Goal: Task Accomplishment & Management: Use online tool/utility

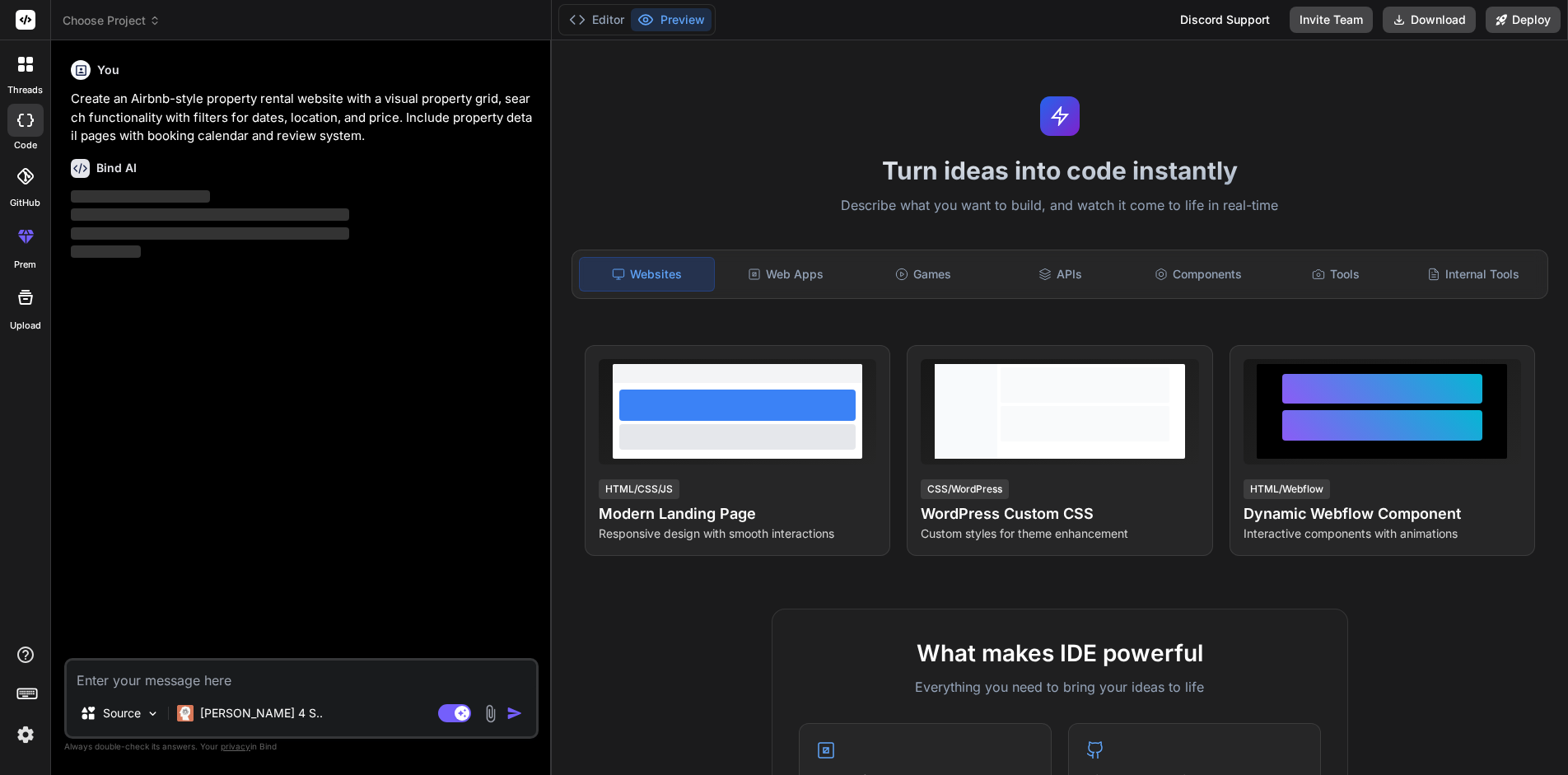
type textarea "x"
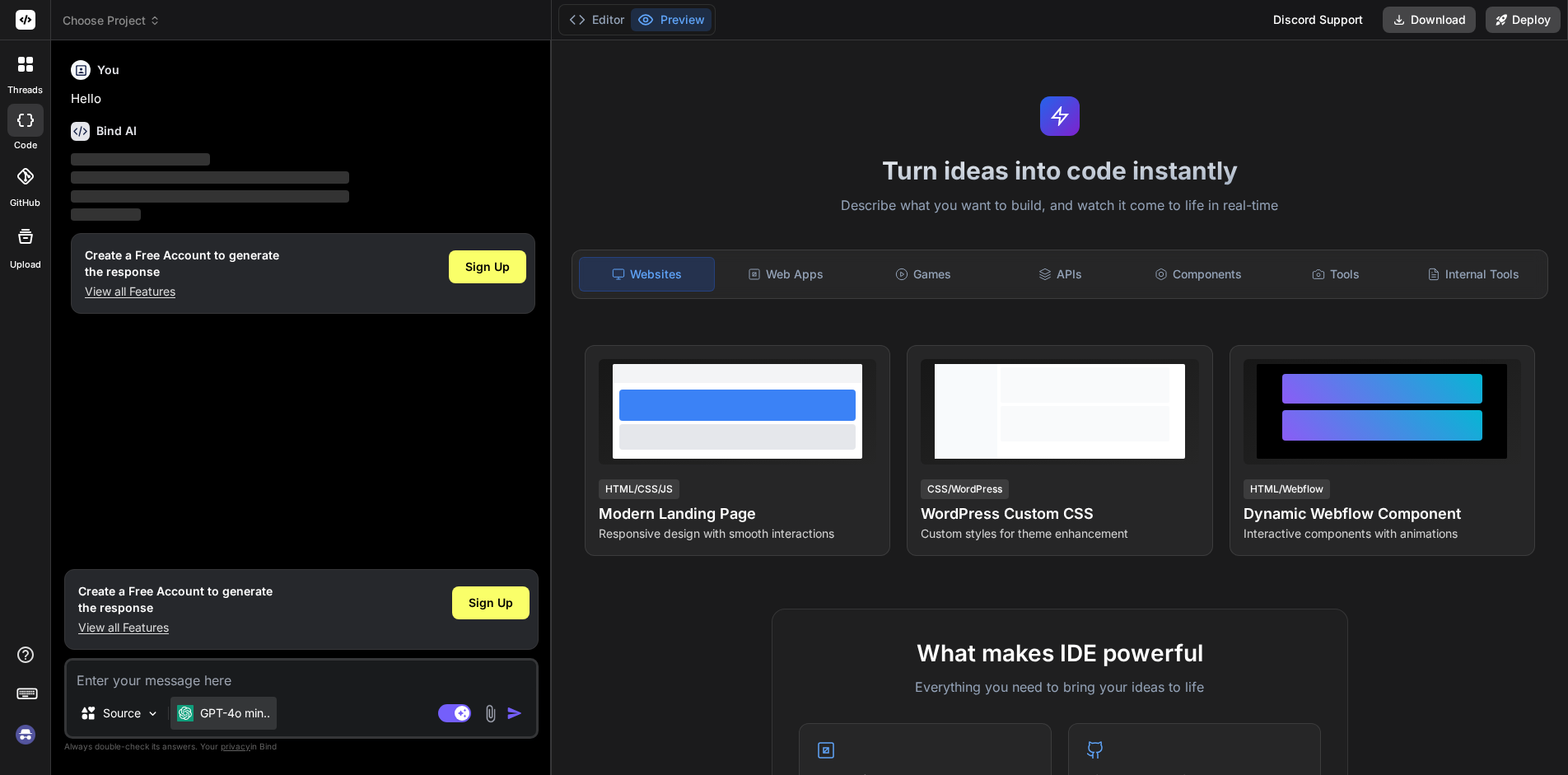
click at [237, 717] on p "GPT-4o min.." at bounding box center [235, 713] width 70 height 17
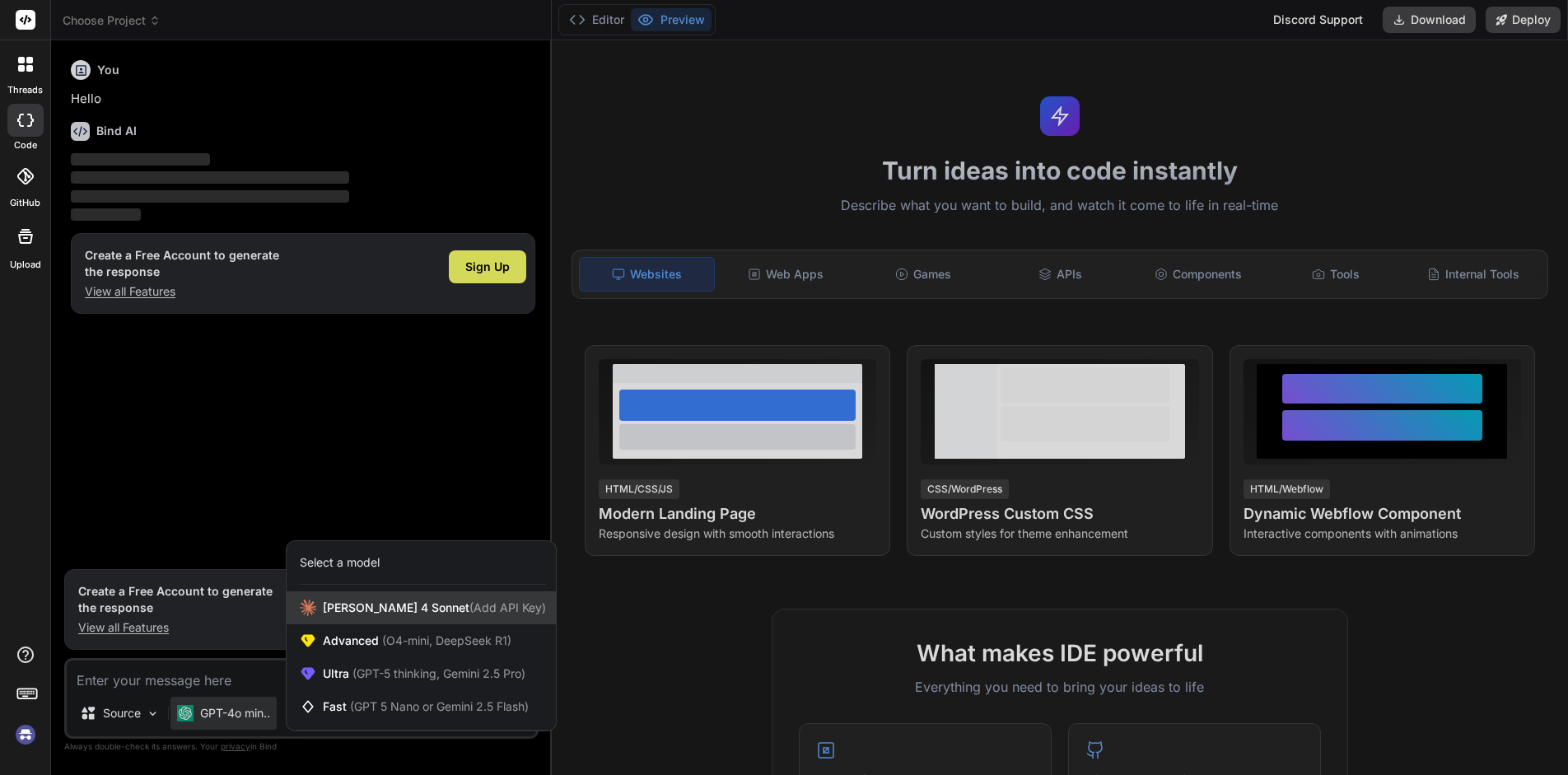
click at [379, 608] on span "Claude 4 Sonnet (Add API Key)" at bounding box center [434, 608] width 223 height 17
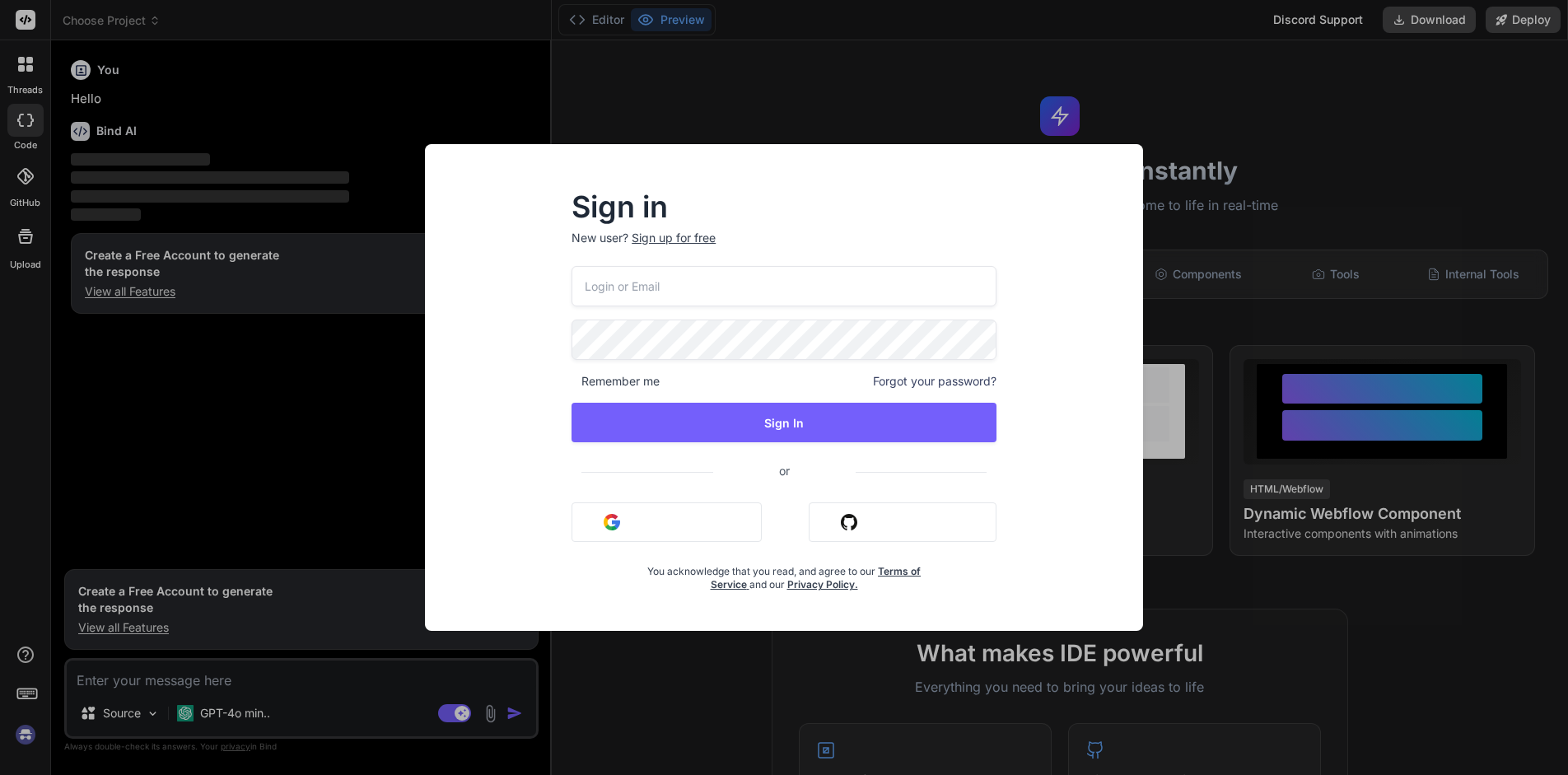
click at [655, 512] on button "Sign in with Google" at bounding box center [666, 522] width 190 height 40
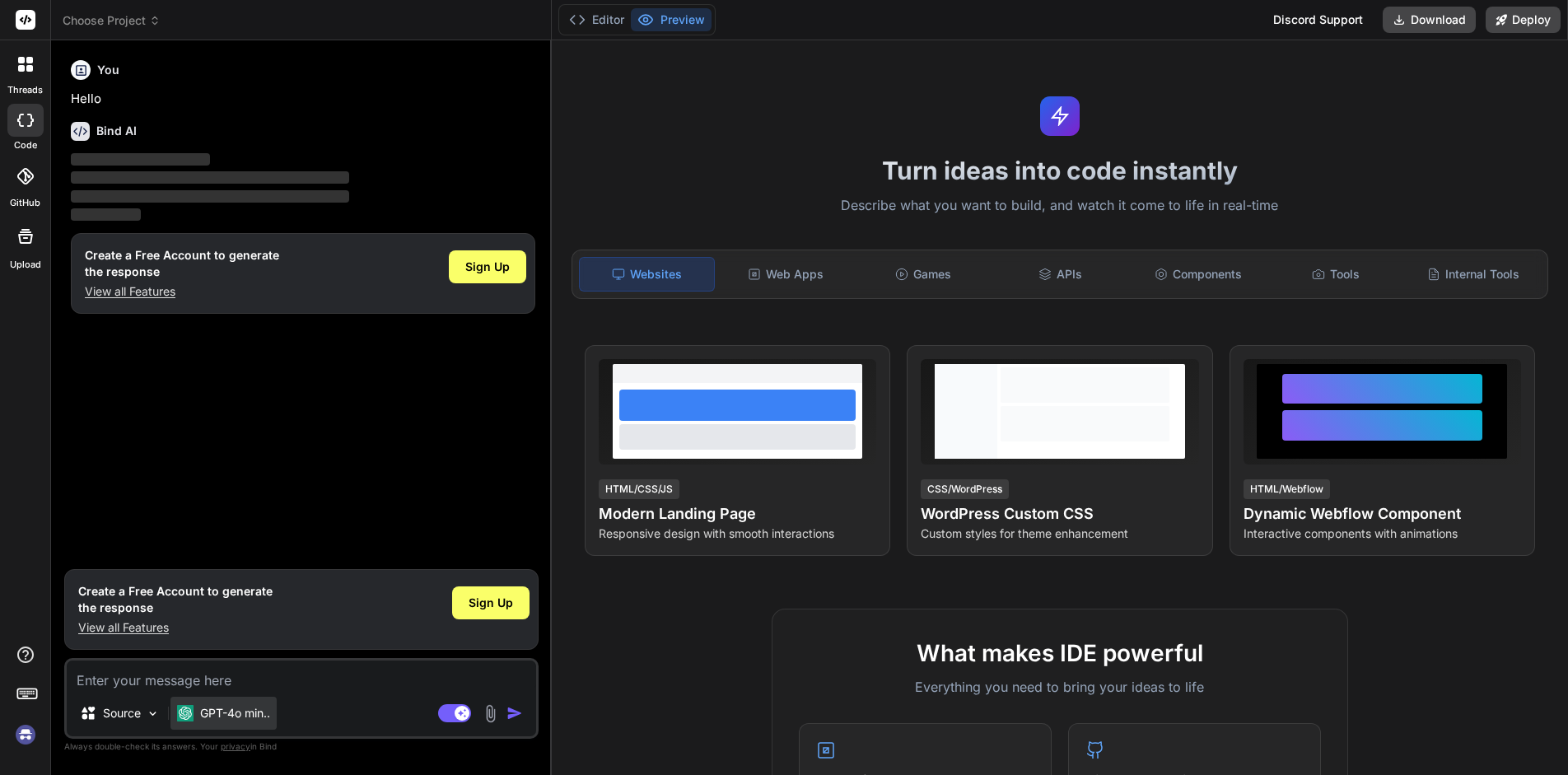
click at [245, 715] on p "GPT-4o min.." at bounding box center [235, 713] width 70 height 17
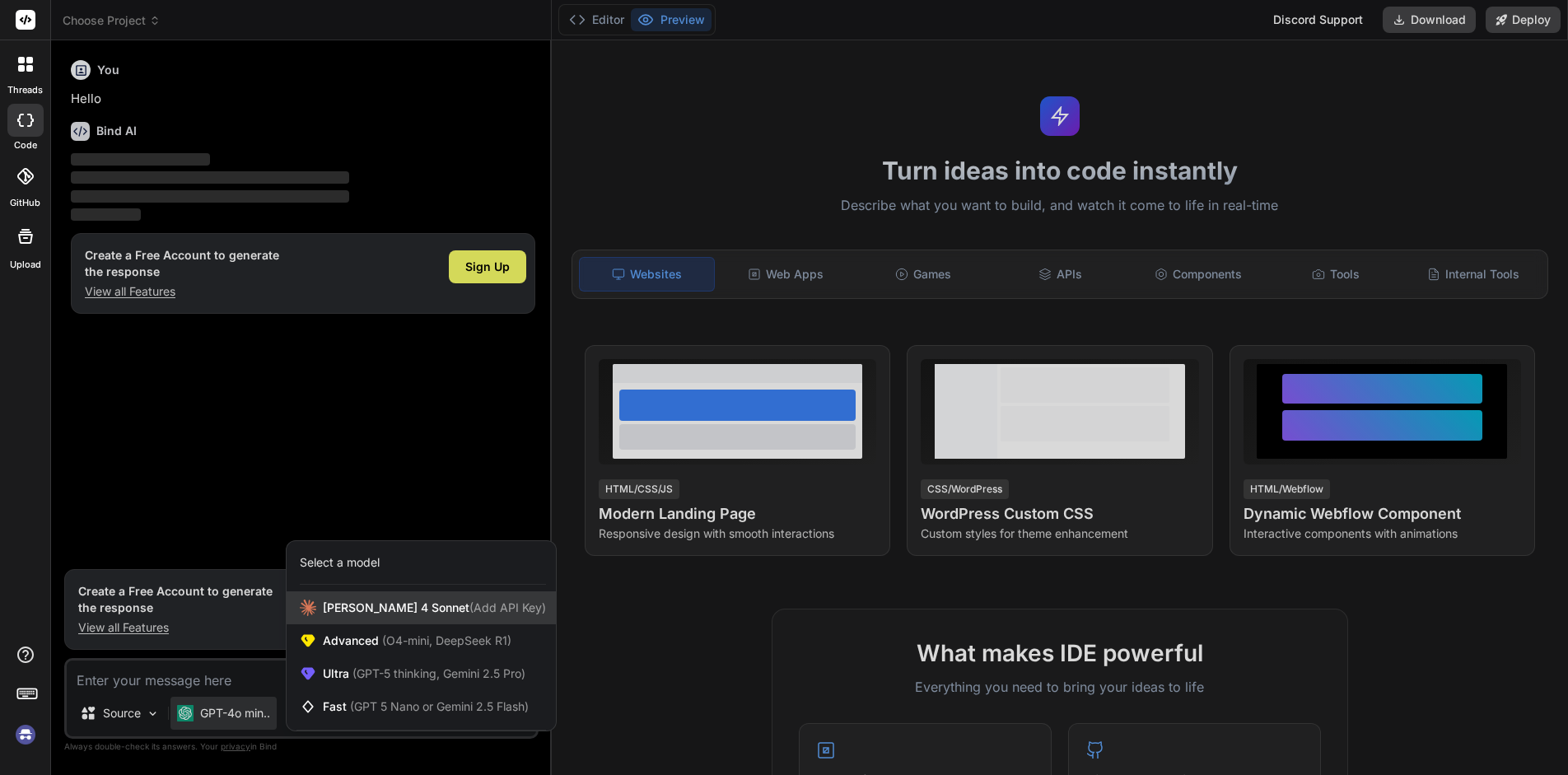
click at [345, 595] on div "Claude 4 Sonnet (Add API Key)" at bounding box center [421, 607] width 269 height 33
type textarea "x"
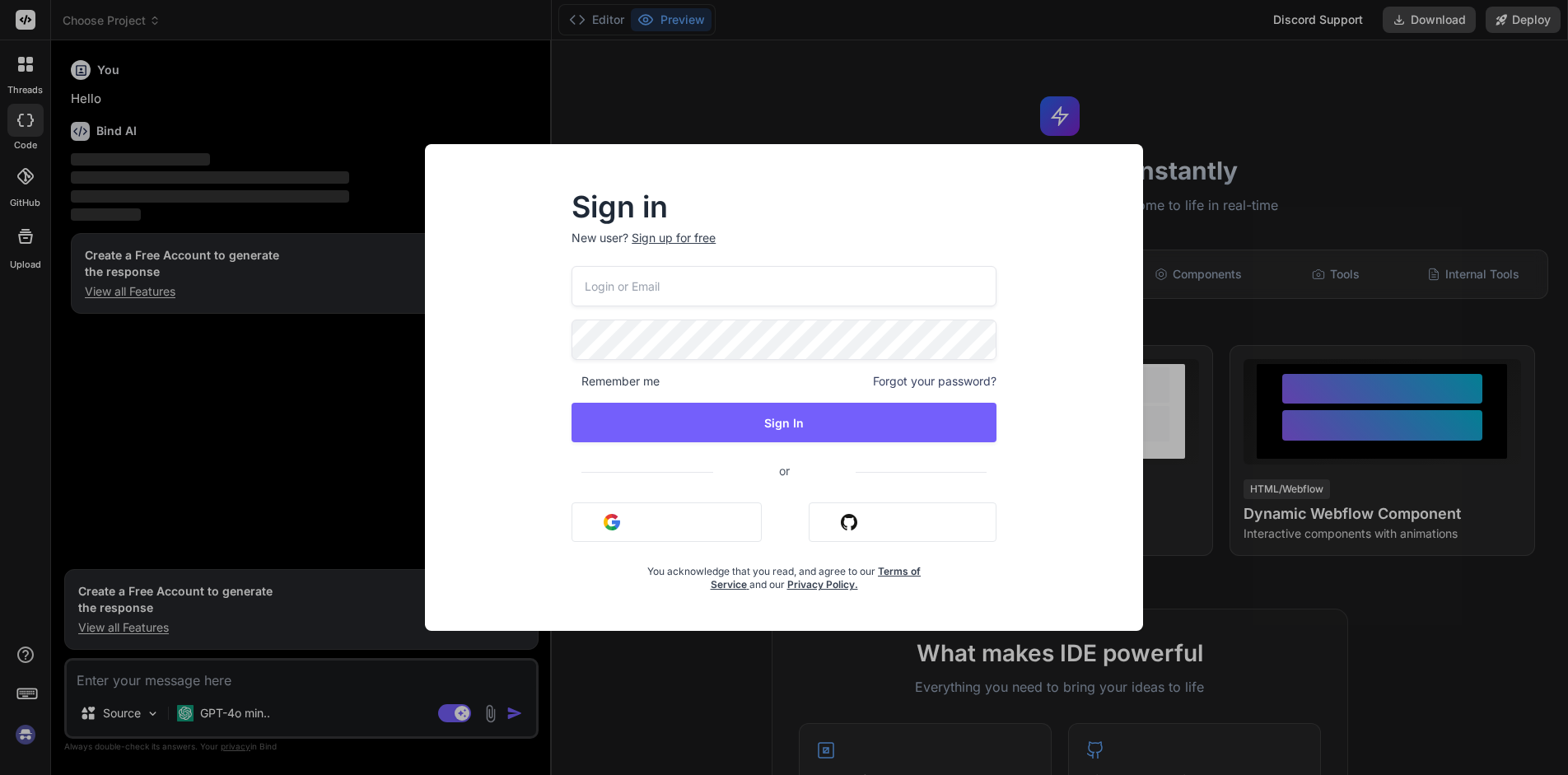
click at [631, 524] on button "Sign in with Google" at bounding box center [666, 522] width 190 height 40
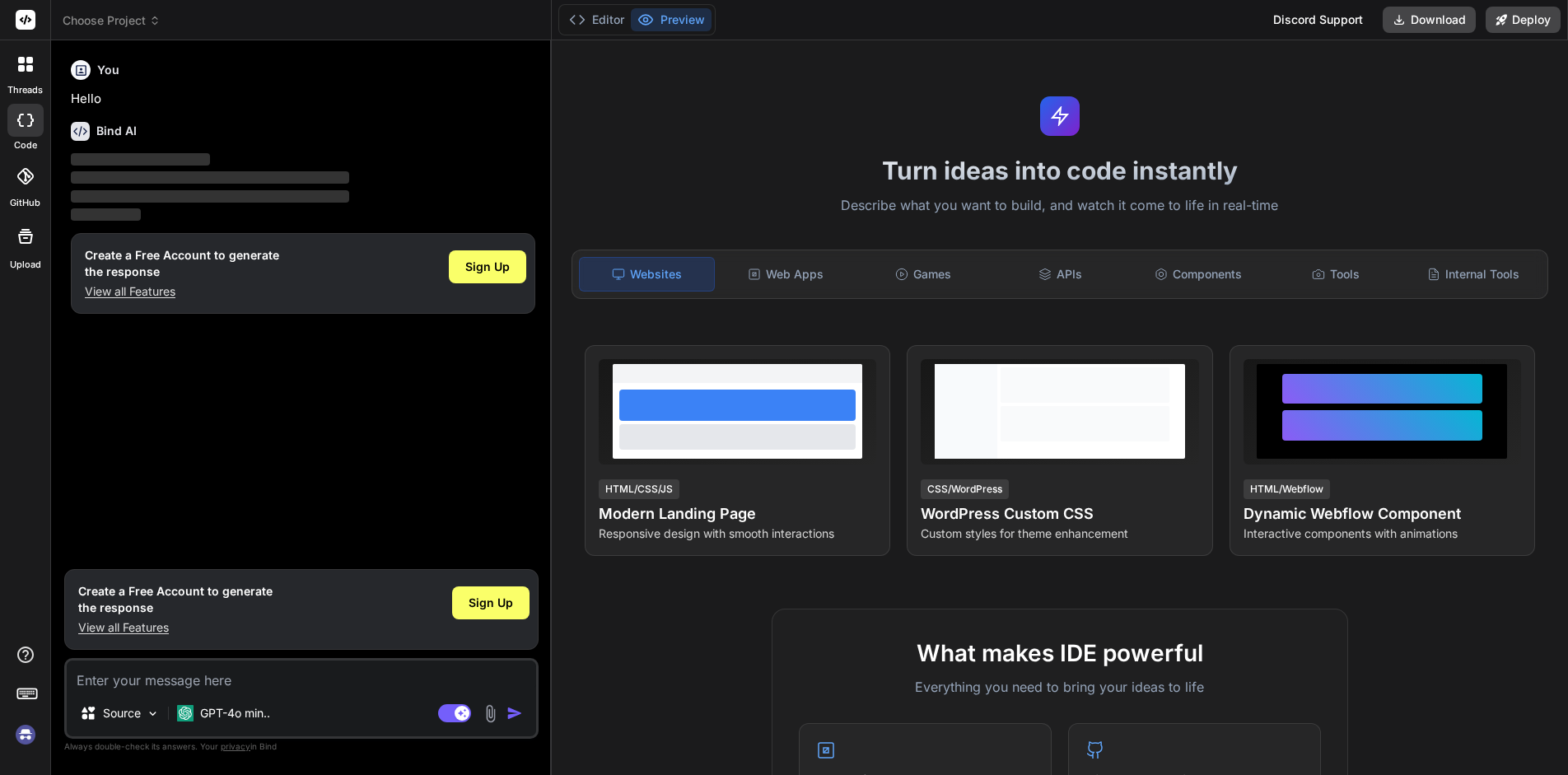
click at [136, 684] on textarea at bounding box center [301, 674] width 470 height 29
type textarea "h"
type textarea "x"
type textarea "he"
type textarea "x"
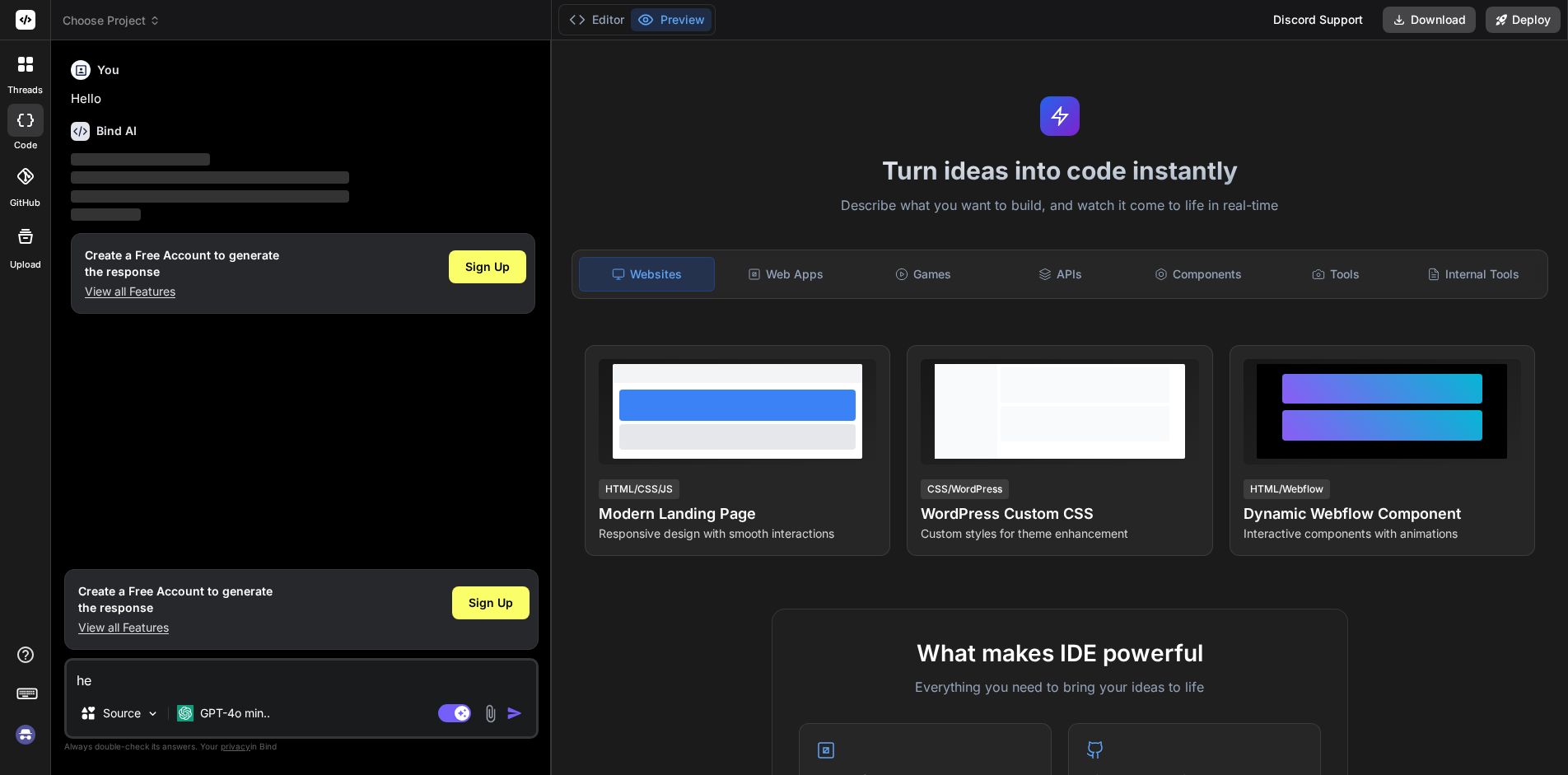
type textarea "hel"
type textarea "x"
type textarea "hell"
type textarea "x"
type textarea "hello"
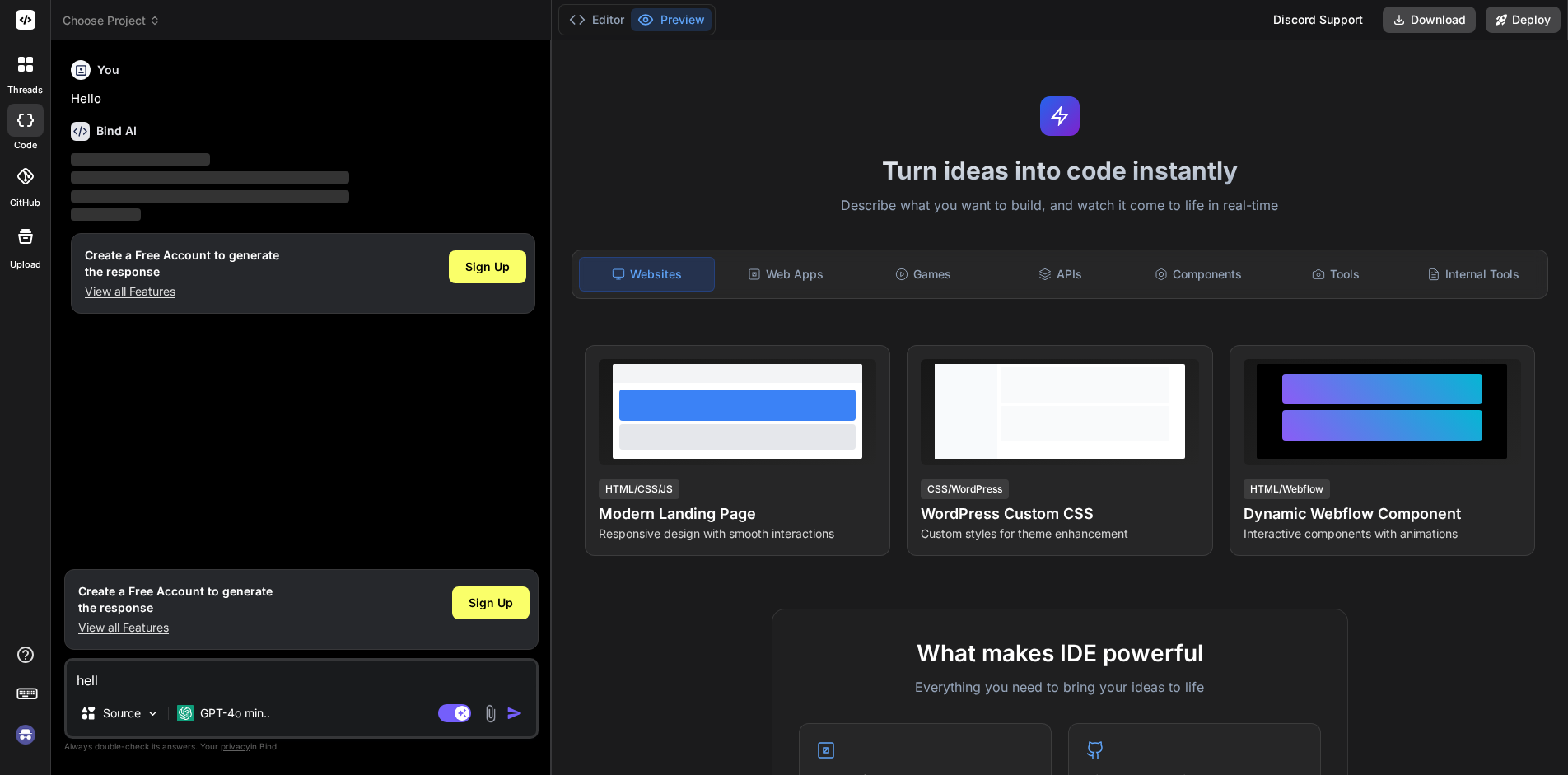
type textarea "x"
click at [128, 676] on textarea "hello" at bounding box center [301, 674] width 470 height 29
type textarea "hello"
click at [146, 710] on img at bounding box center [153, 714] width 14 height 14
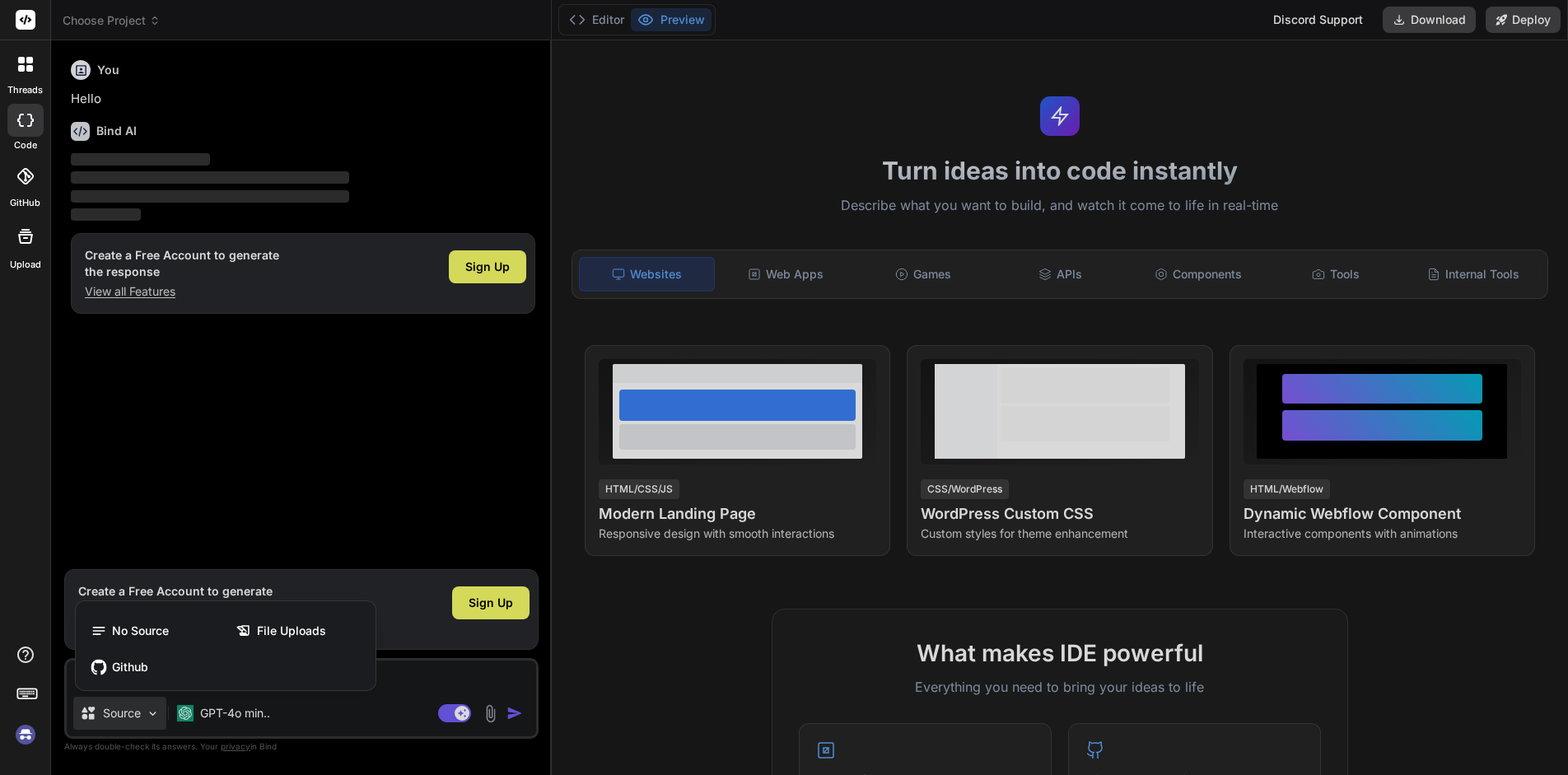
click at [146, 710] on div at bounding box center [784, 387] width 1568 height 775
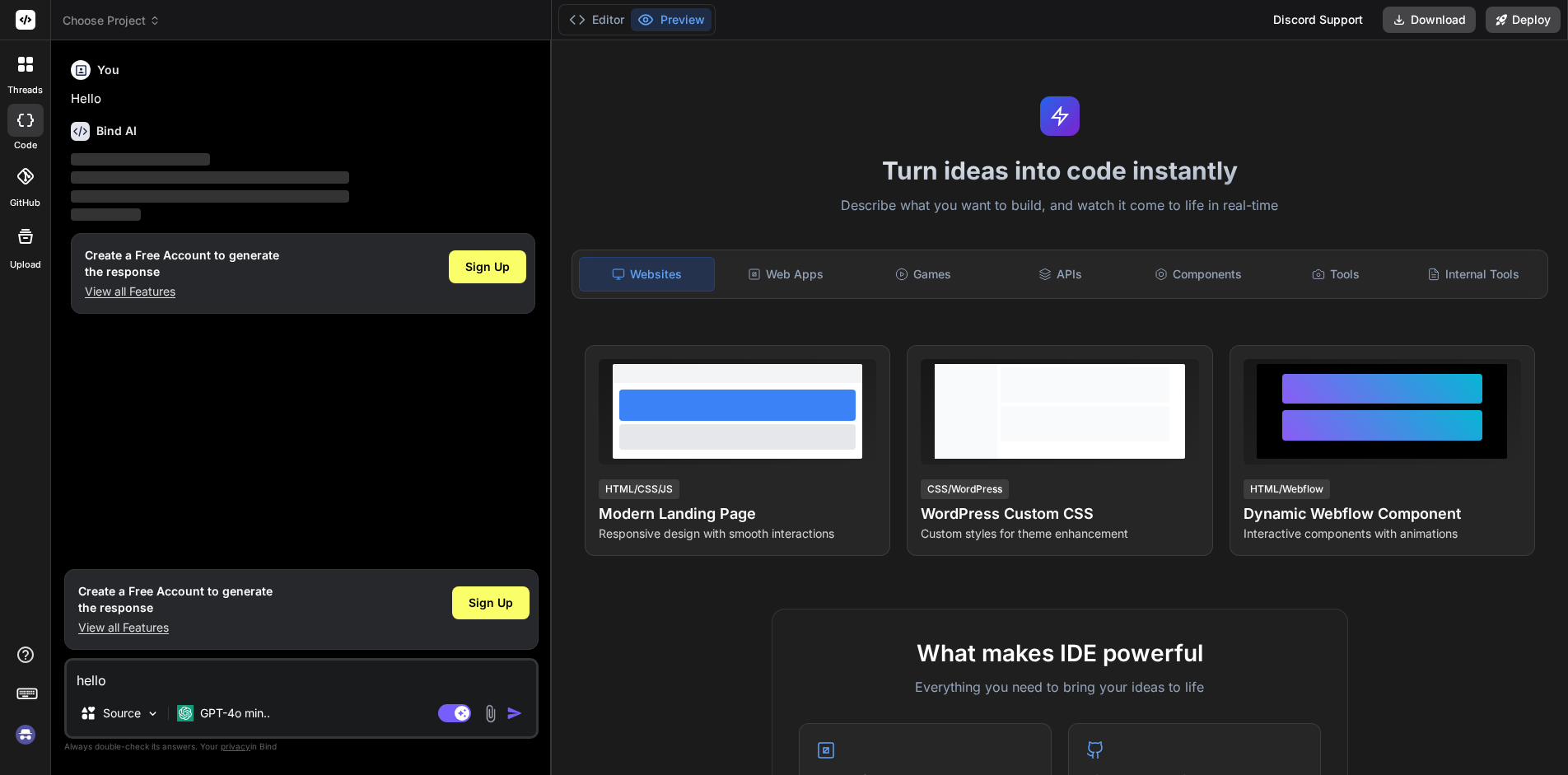
click at [16, 132] on div at bounding box center [25, 120] width 36 height 33
click at [28, 132] on div at bounding box center [25, 120] width 36 height 33
click at [40, 68] on div at bounding box center [25, 64] width 35 height 35
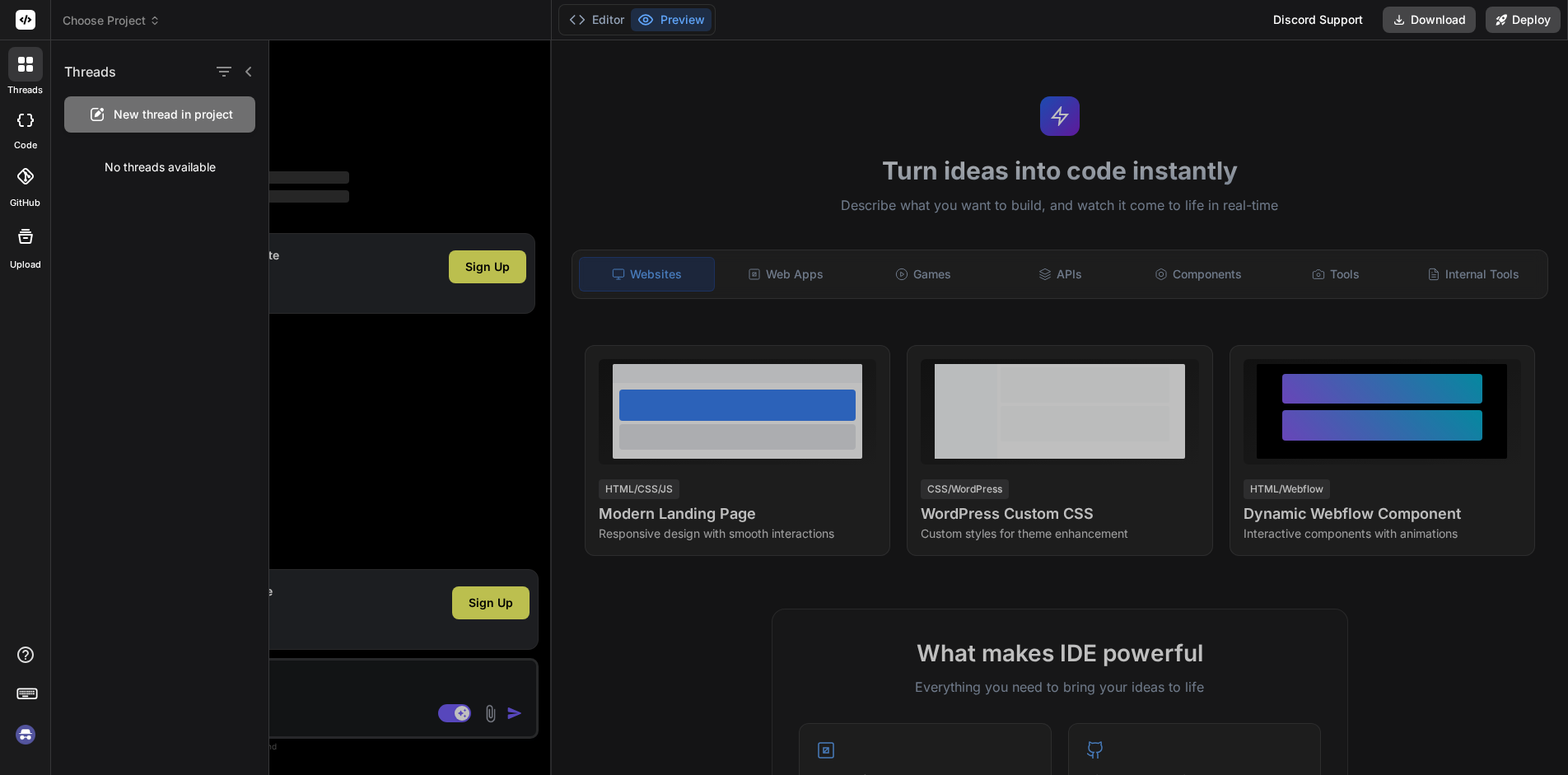
drag, startPoint x: 22, startPoint y: 99, endPoint x: 19, endPoint y: 109, distance: 10.4
click at [19, 109] on div "code" at bounding box center [25, 125] width 50 height 55
type textarea "x"
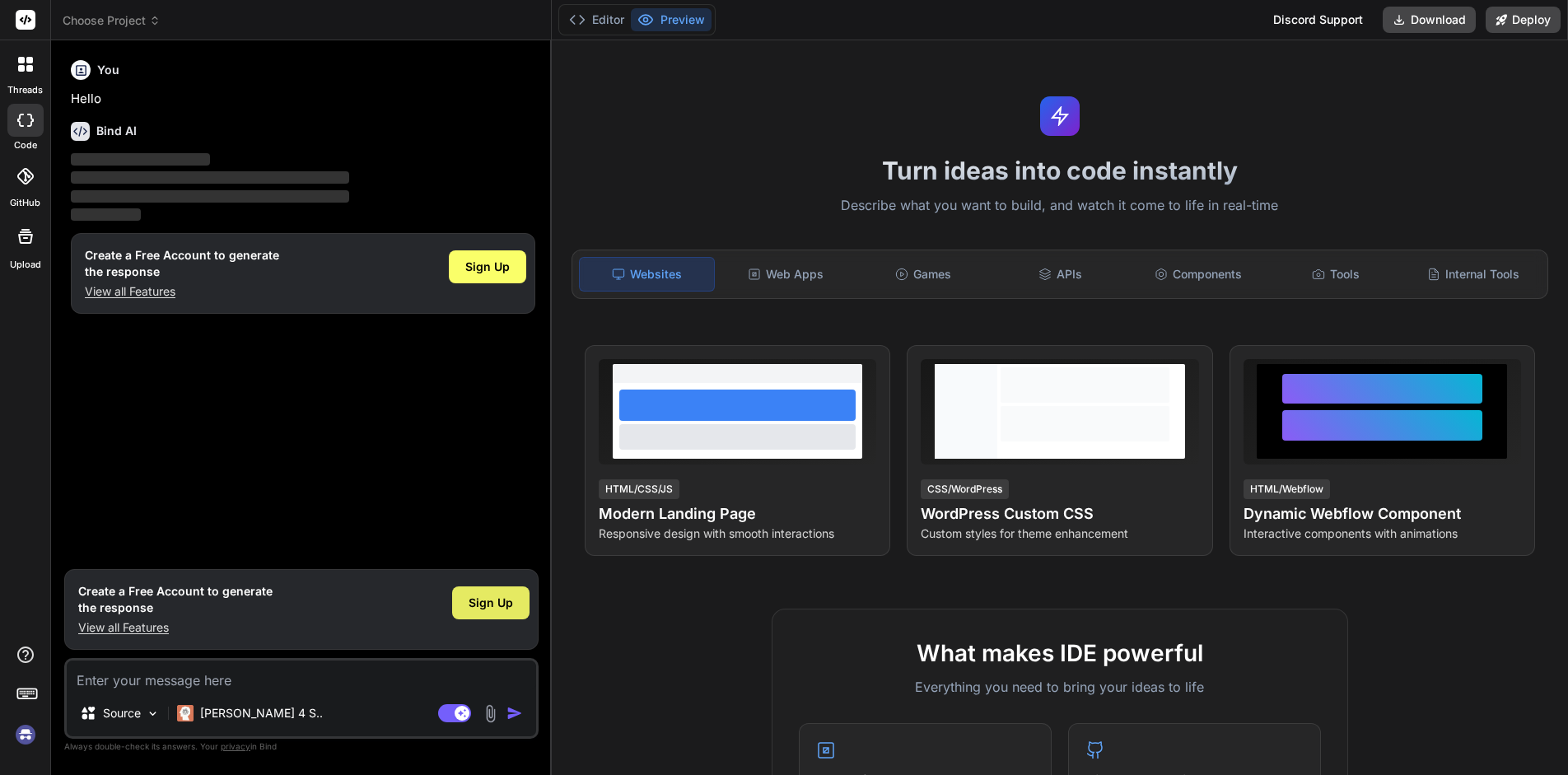
click at [496, 613] on div "Sign Up" at bounding box center [490, 602] width 77 height 33
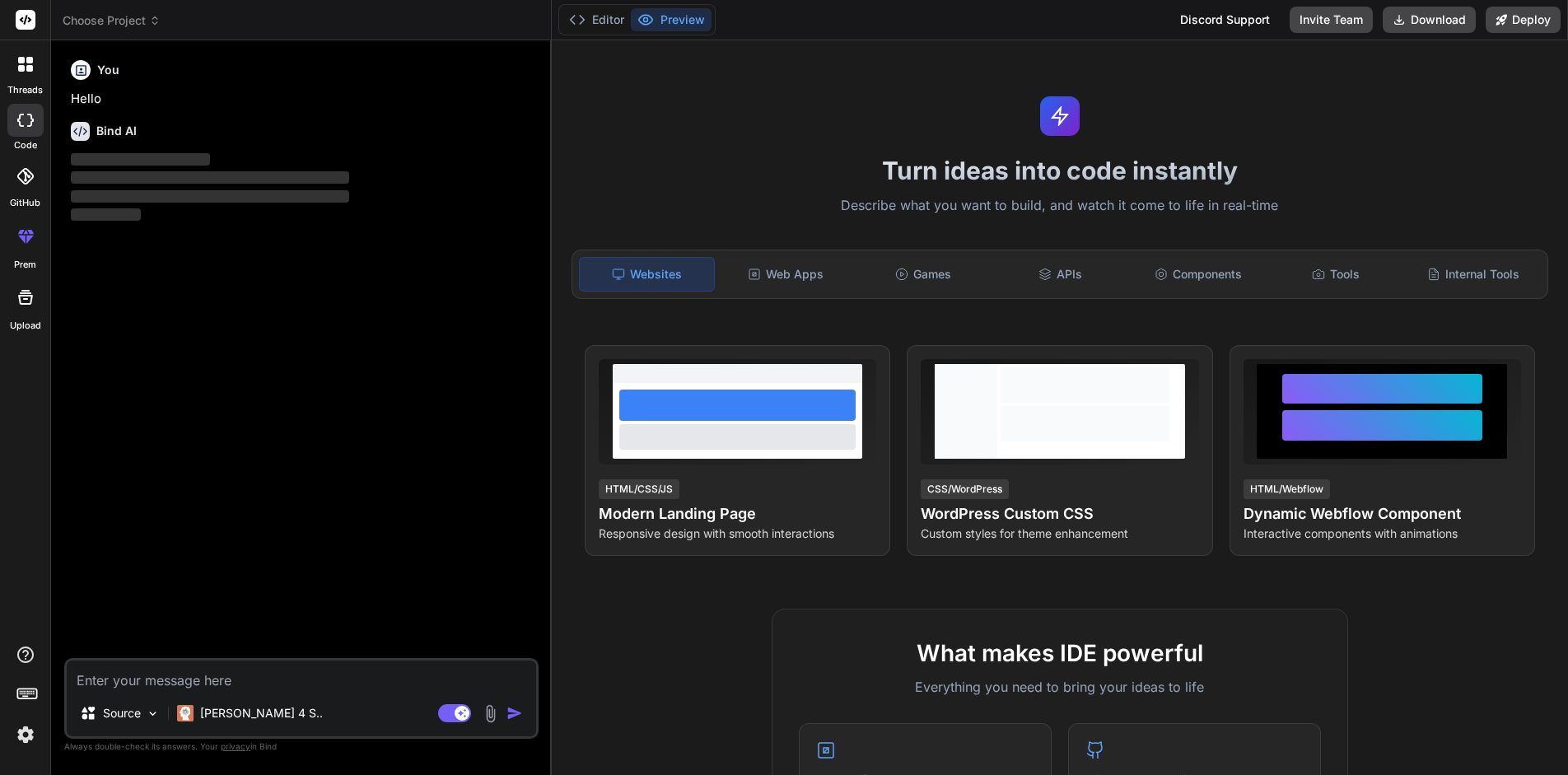
type textarea "x"
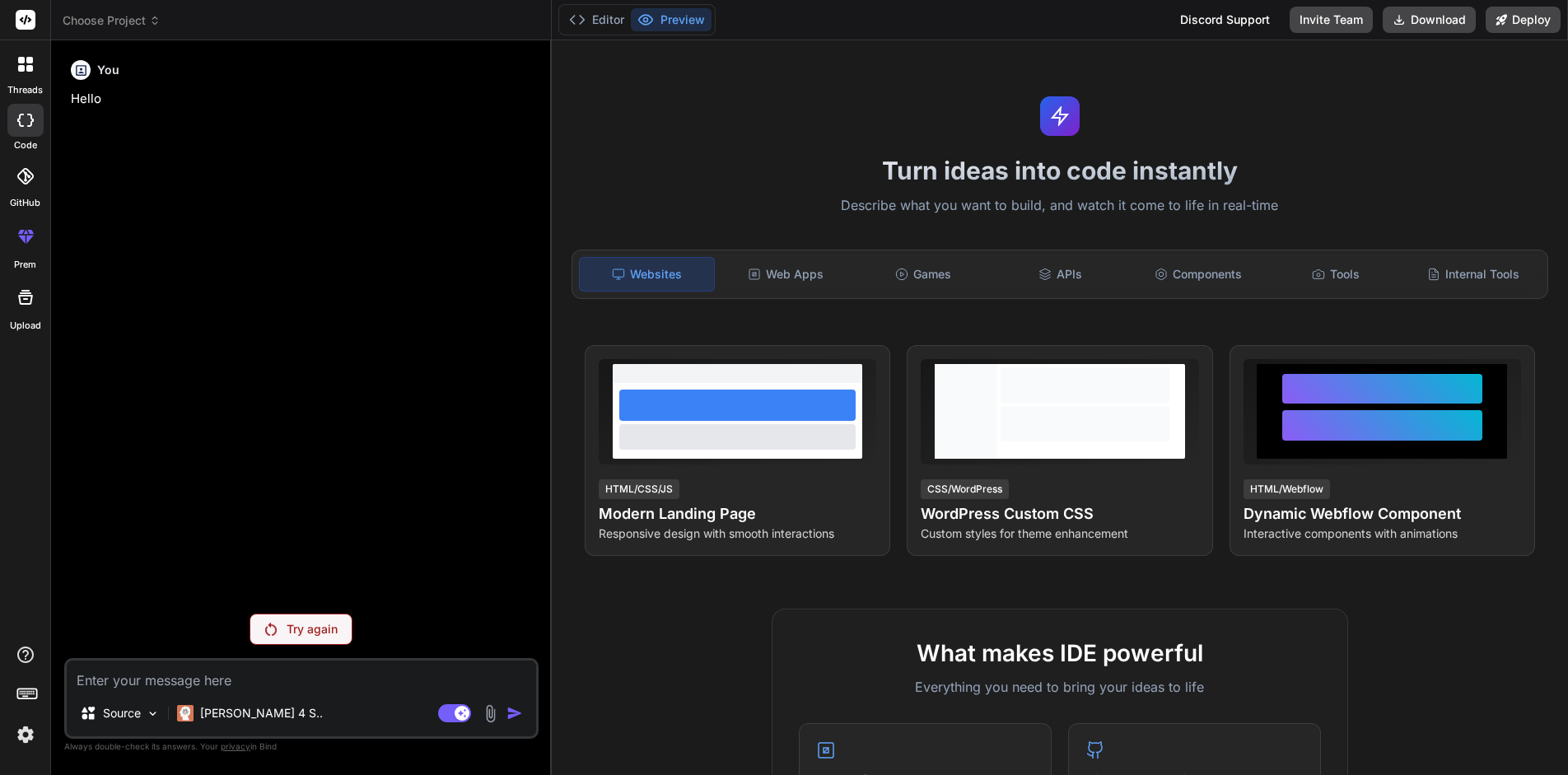
click at [191, 680] on textarea at bounding box center [301, 674] width 470 height 29
type textarea "s"
type textarea "x"
type textarea "sa"
type textarea "x"
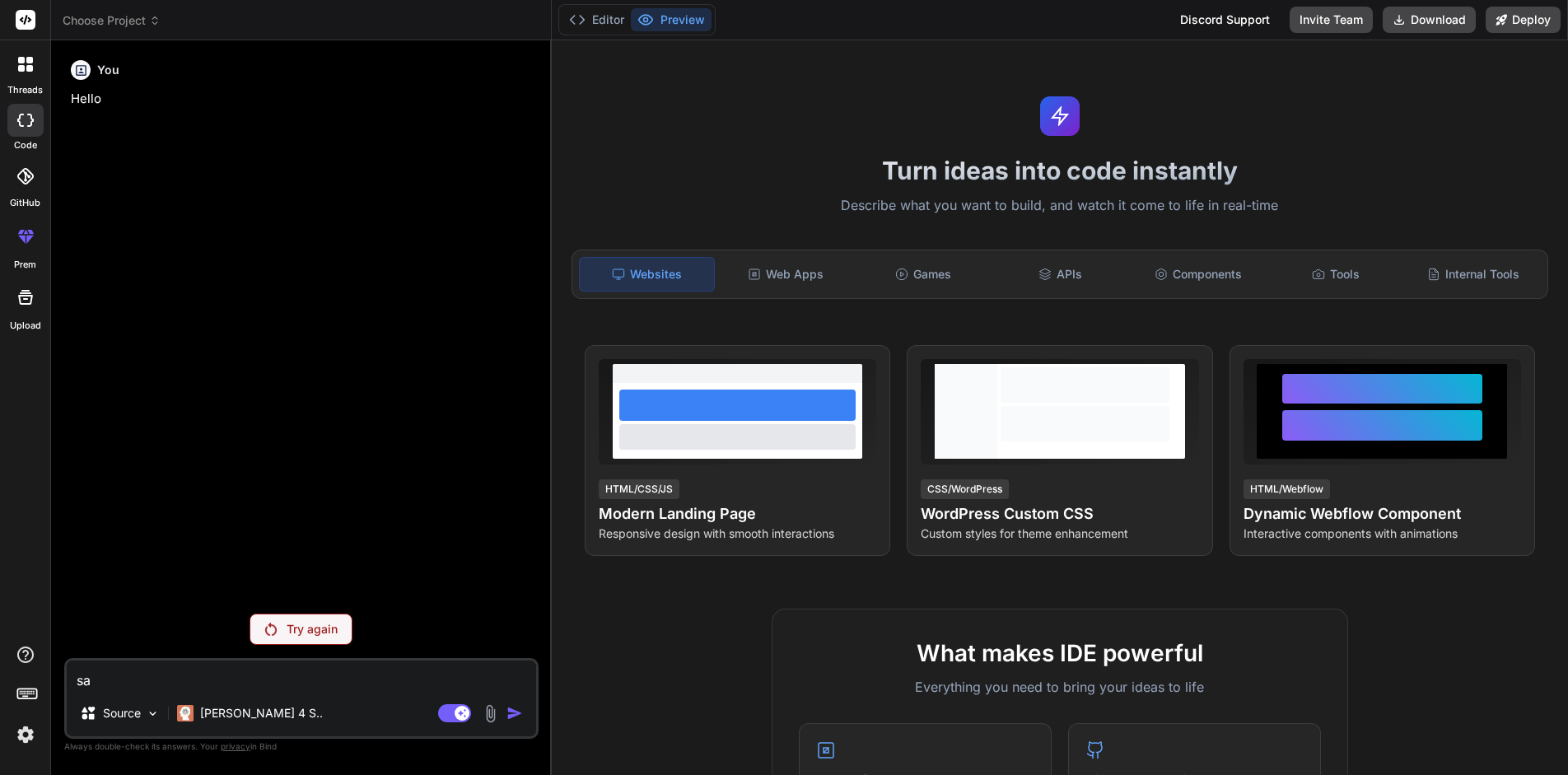
type textarea "sal"
type textarea "x"
type textarea "salu"
type textarea "x"
type textarea "salut"
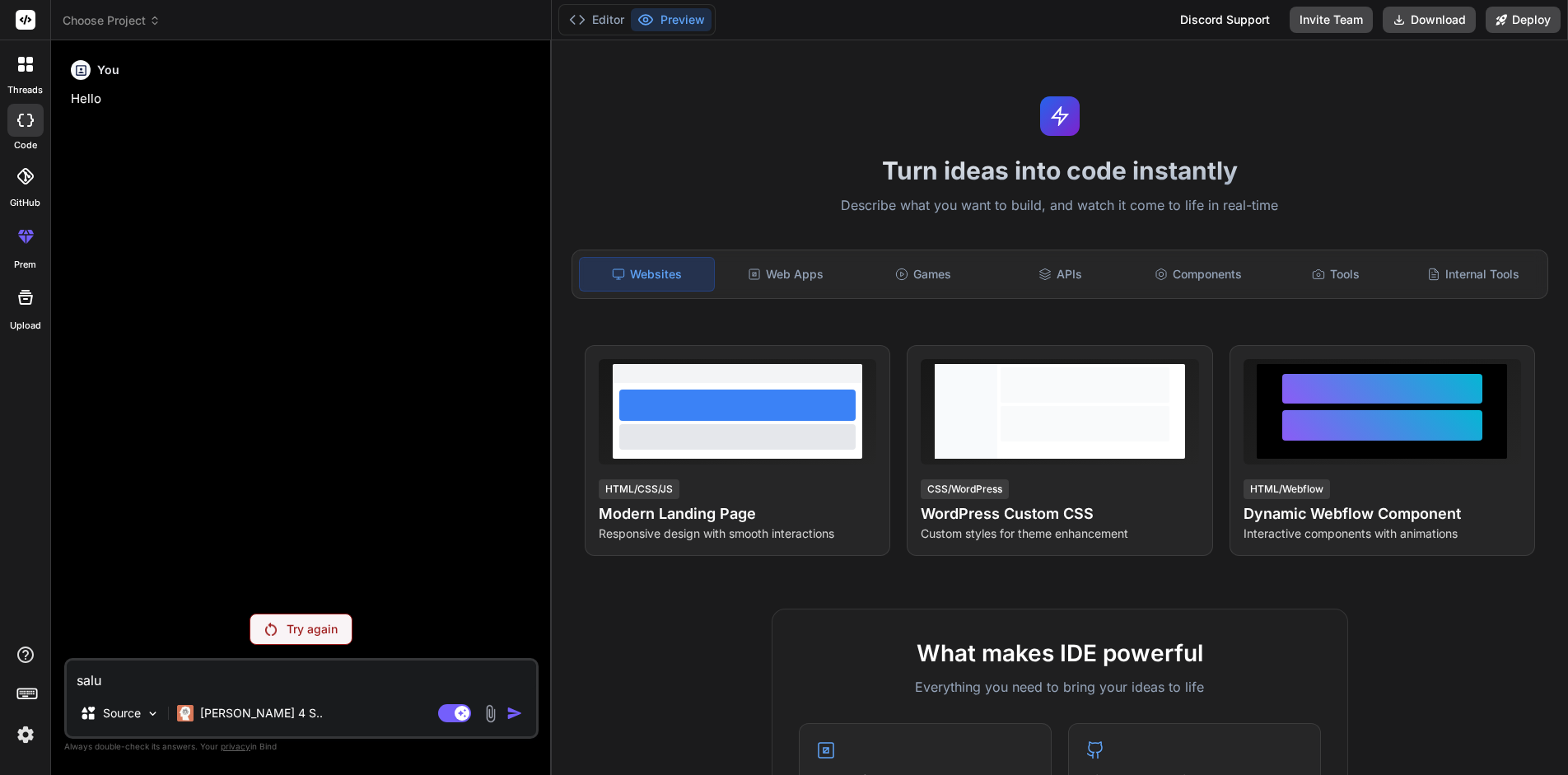
type textarea "x"
type textarea "salut"
type textarea "x"
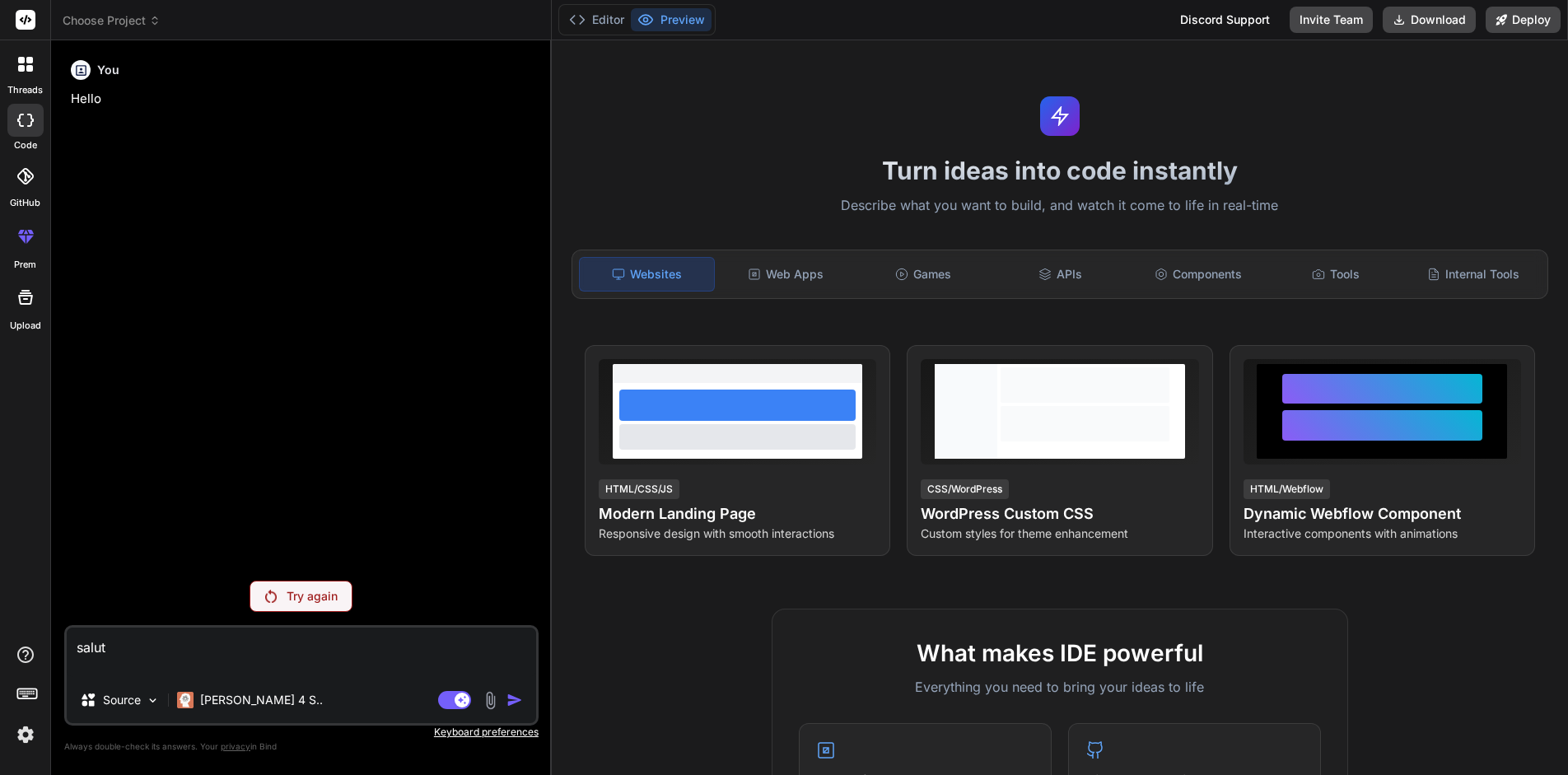
type textarea "salut"
click at [156, 647] on textarea "salut" at bounding box center [301, 652] width 470 height 50
click at [304, 600] on p "Try again" at bounding box center [312, 596] width 51 height 17
click at [126, 650] on textarea "salut" at bounding box center [301, 652] width 470 height 50
click at [133, 650] on textarea "salut" at bounding box center [301, 652] width 470 height 50
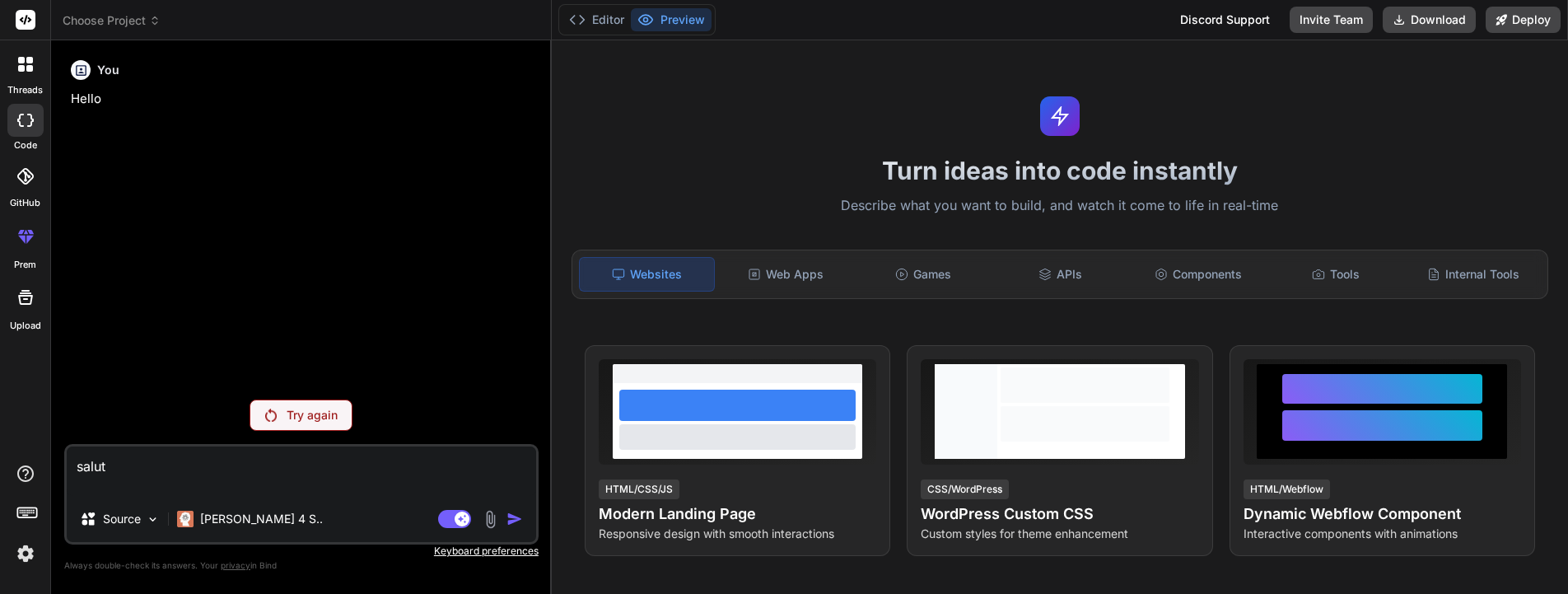
type textarea "x"
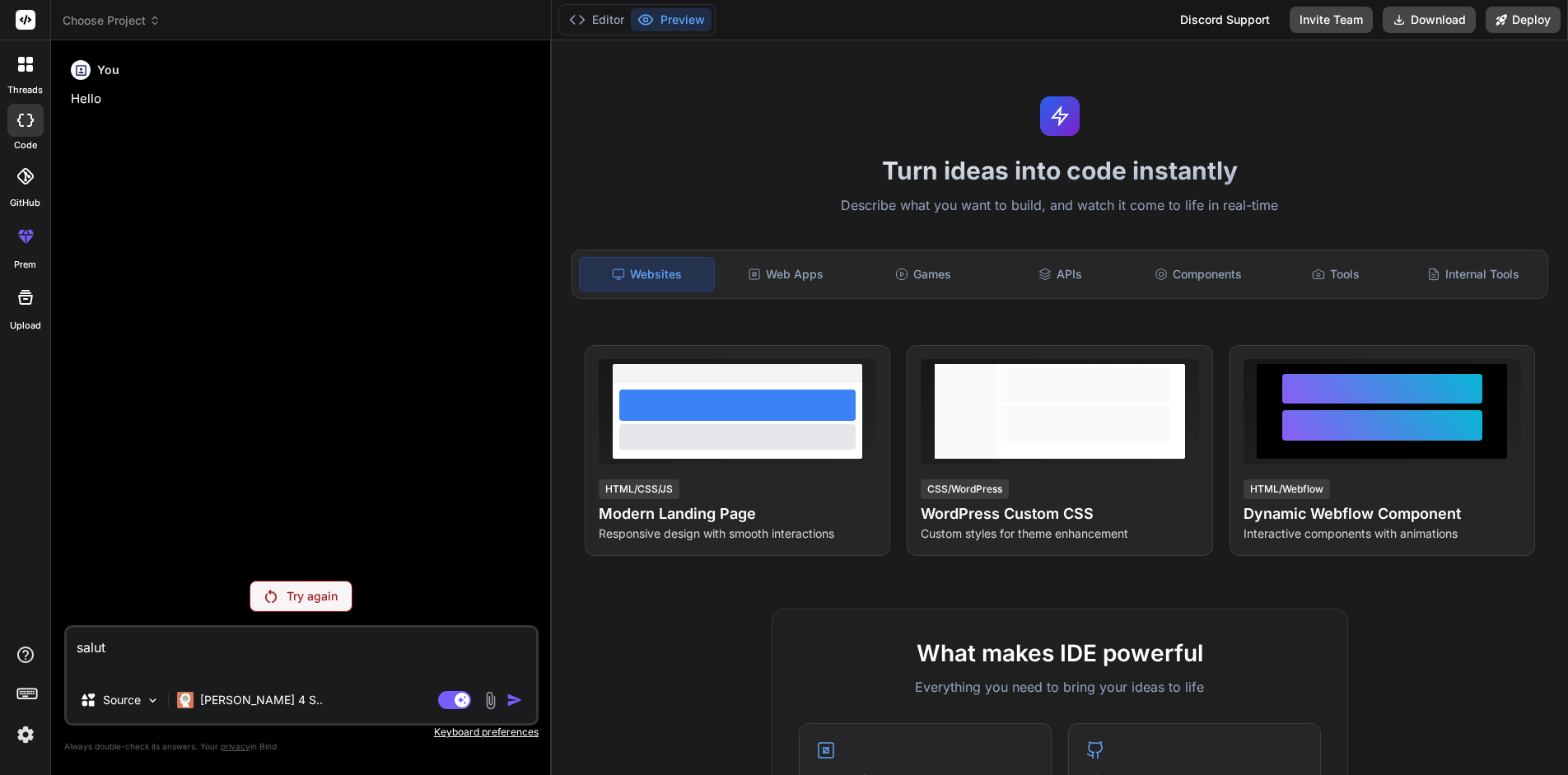
drag, startPoint x: 128, startPoint y: 649, endPoint x: 74, endPoint y: 647, distance: 54.0
click at [74, 647] on textarea "salut" at bounding box center [301, 652] width 470 height 50
type textarea "c"
type textarea "x"
type textarea "cr"
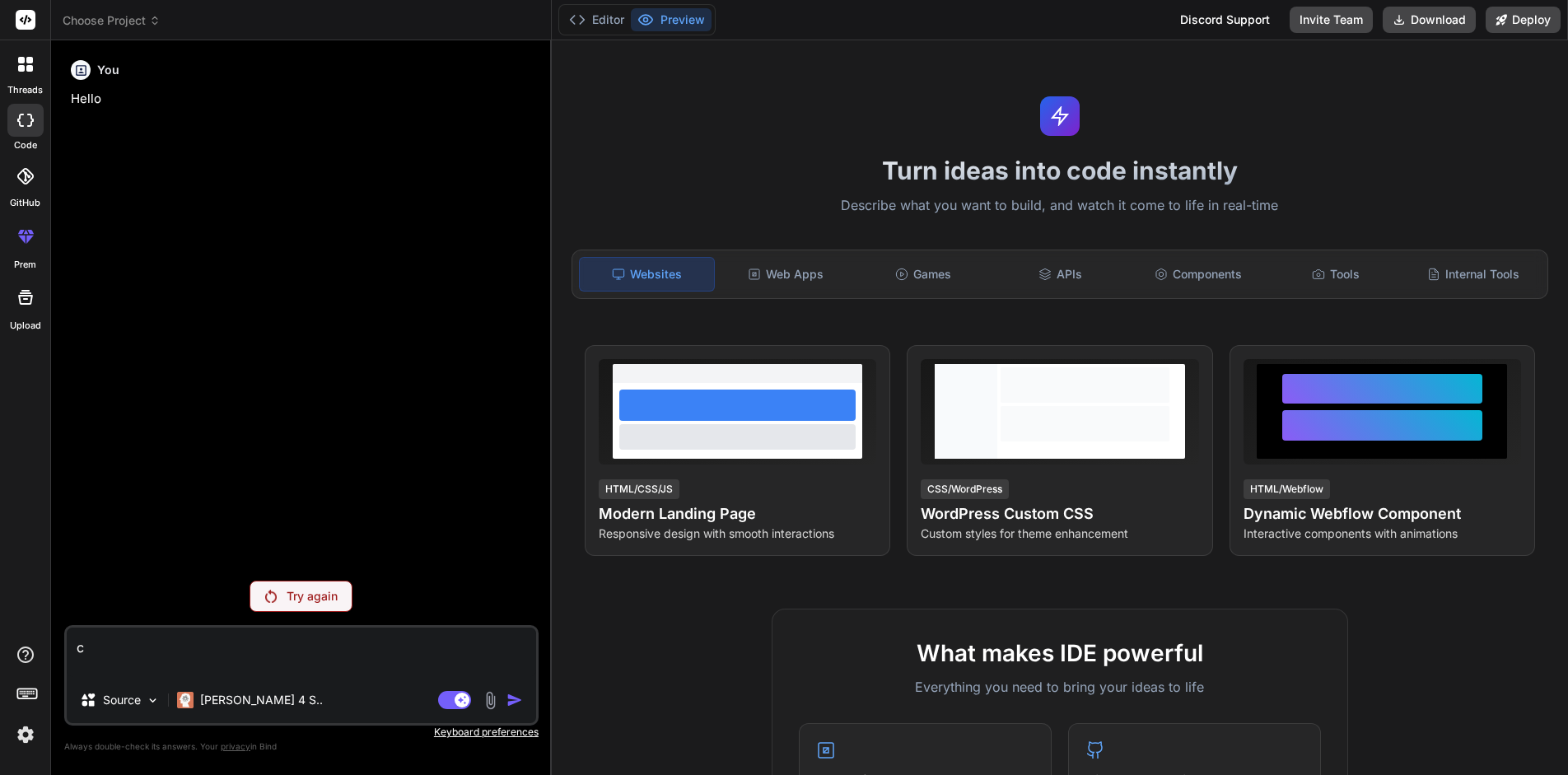
type textarea "x"
type textarea "cré"
type textarea "x"
type textarea "crée"
type textarea "x"
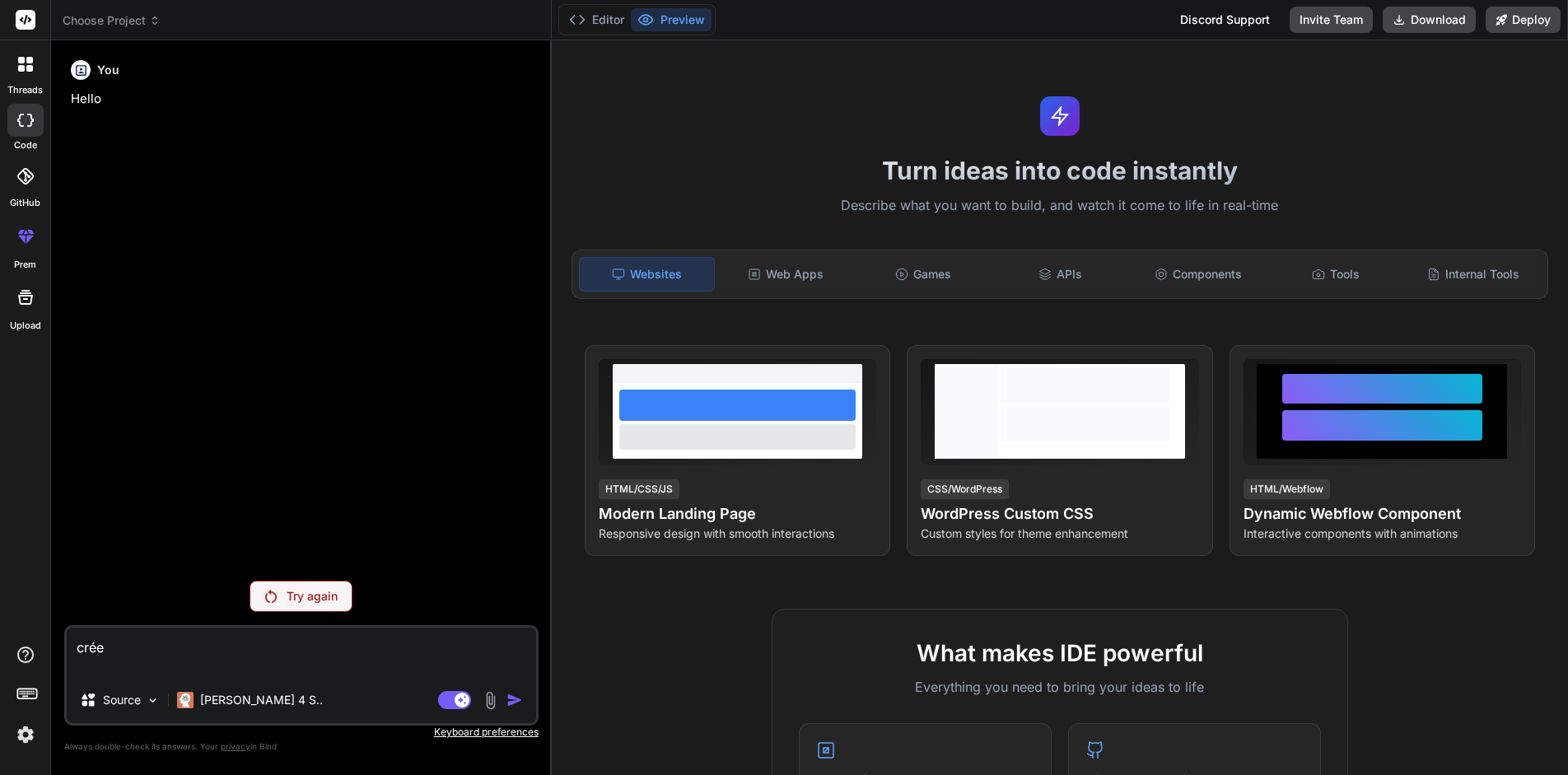
type textarea "crée"
type textarea "x"
type textarea "crée u"
type textarea "x"
type textarea "crée un"
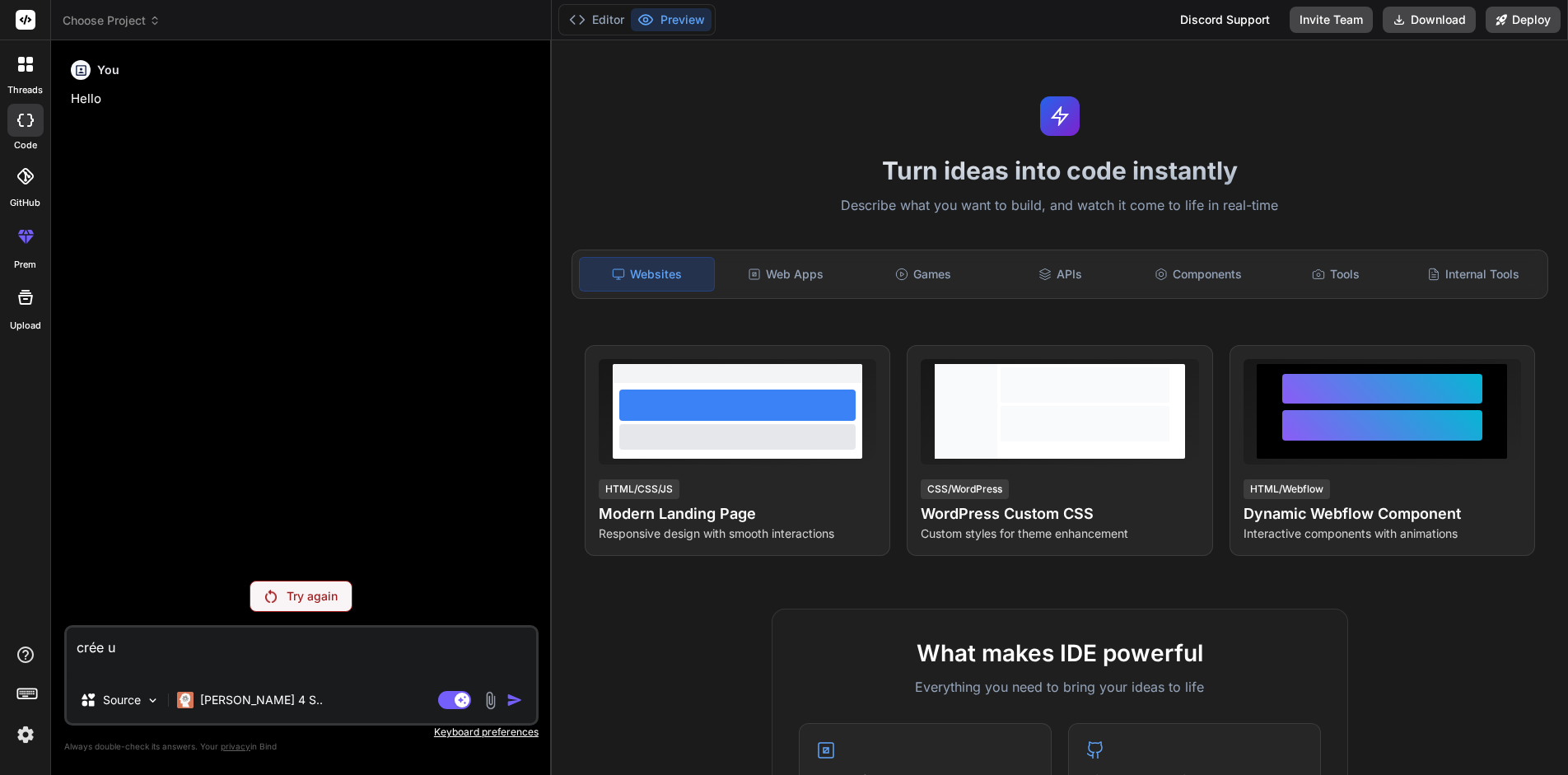
type textarea "x"
type textarea "crée une"
type textarea "x"
type textarea "crée une"
type textarea "x"
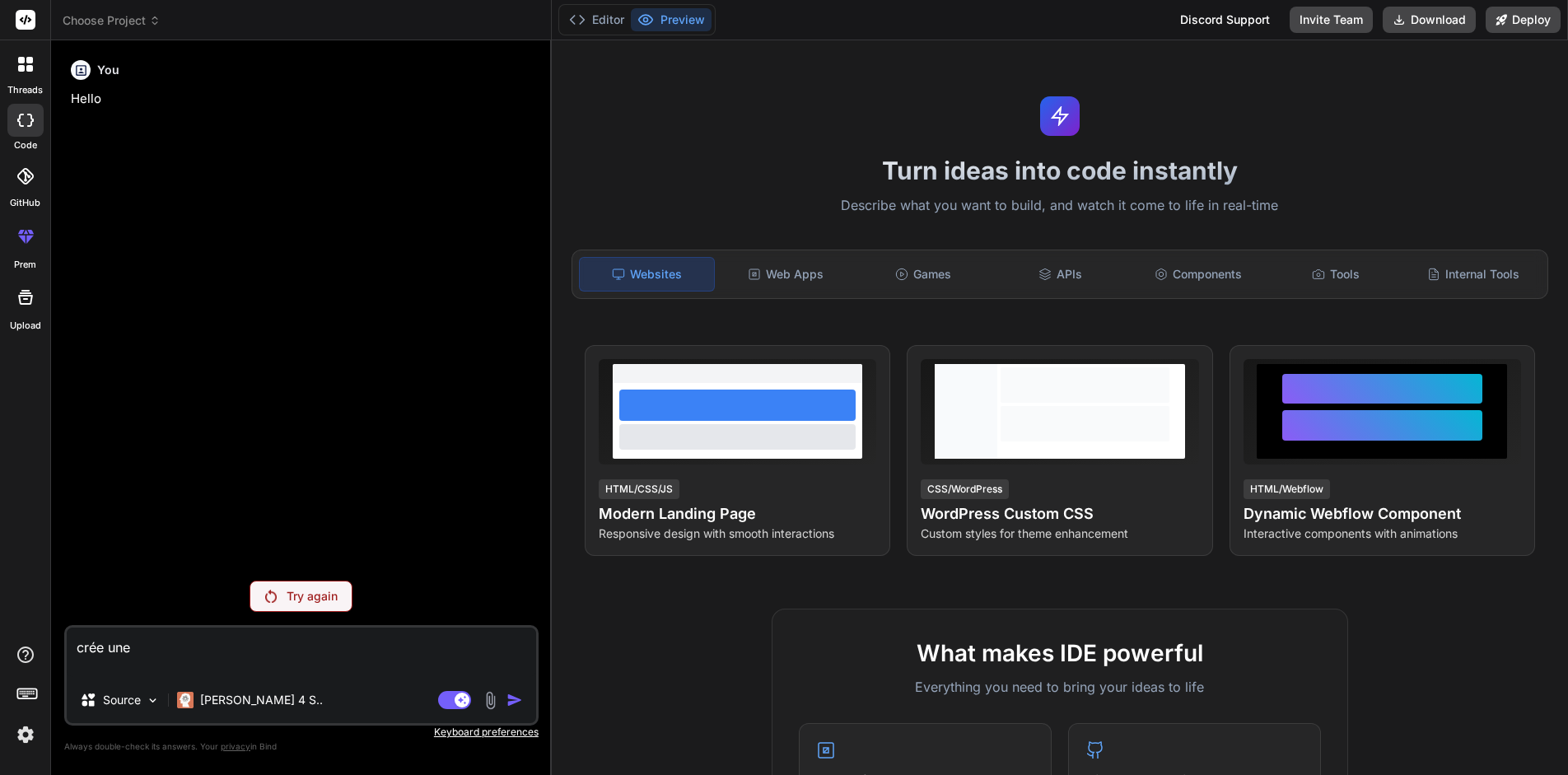
type textarea "crée une p"
type textarea "x"
type textarea "crée une pa"
type textarea "x"
type textarea "crée une pag"
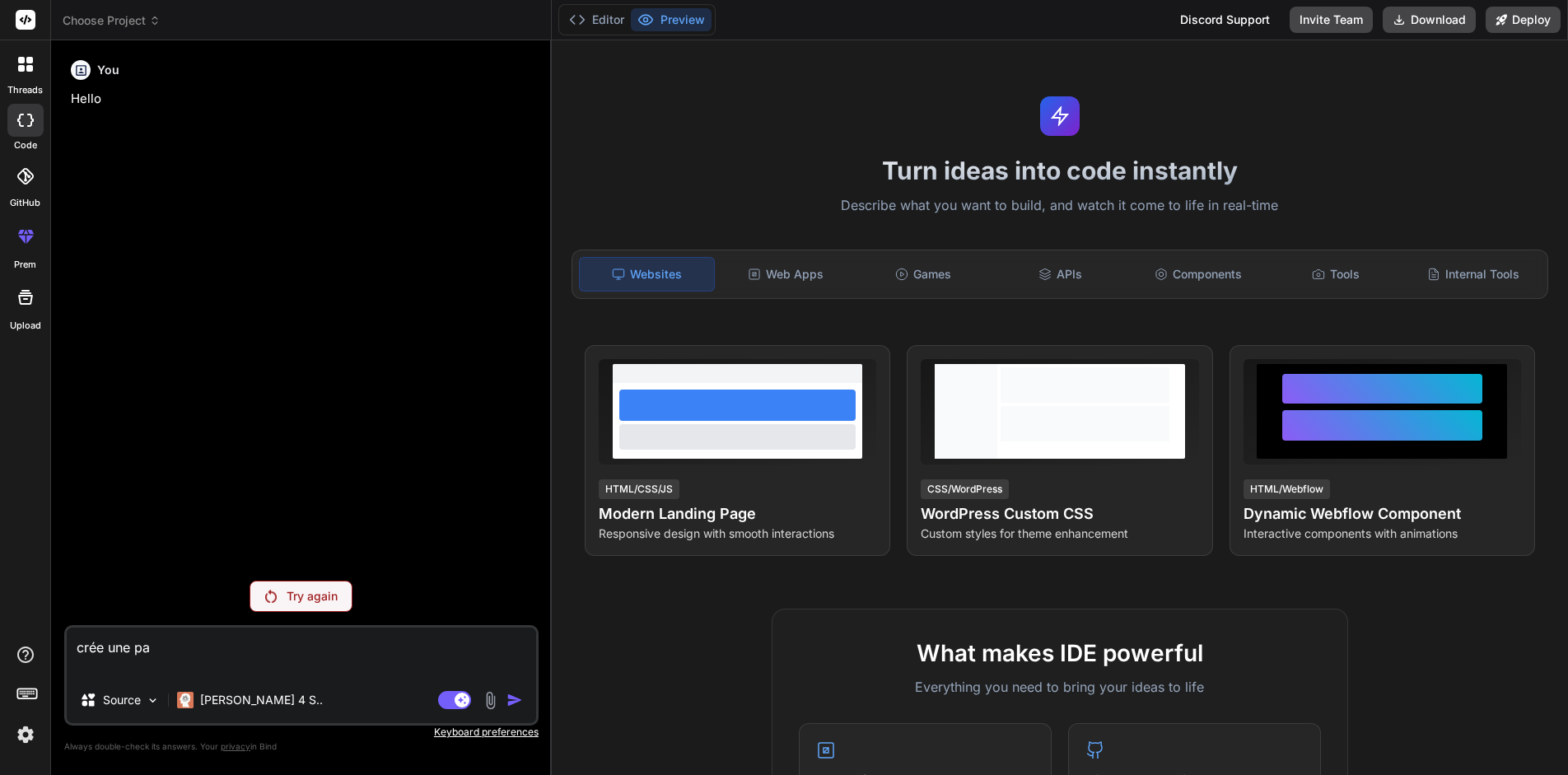
type textarea "x"
type textarea "crée une page"
type textarea "x"
type textarea "crée une page"
type textarea "x"
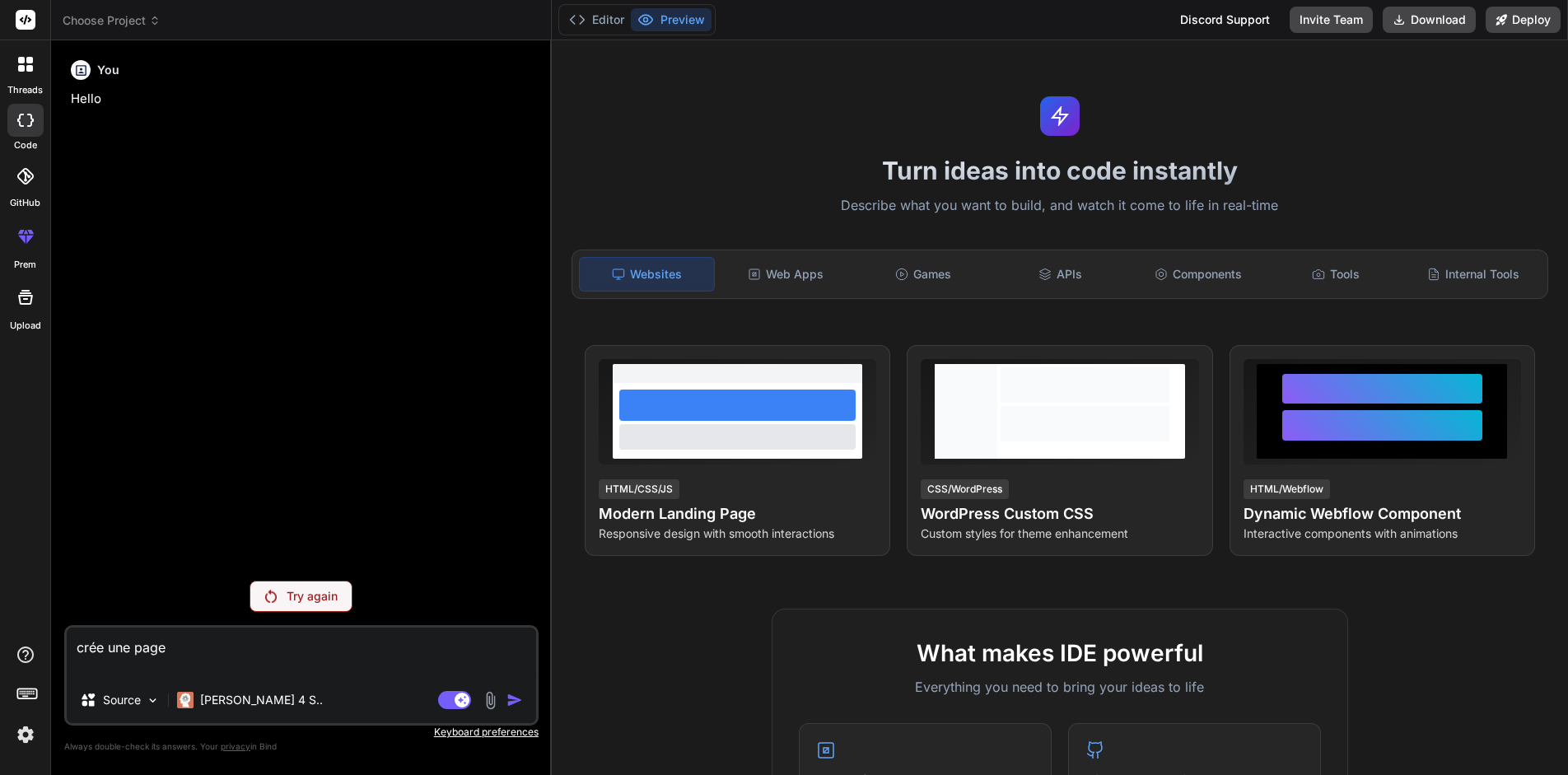
type textarea "crée une page h"
type textarea "x"
type textarea "crée une page ht"
type textarea "x"
type textarea "crée une page htm"
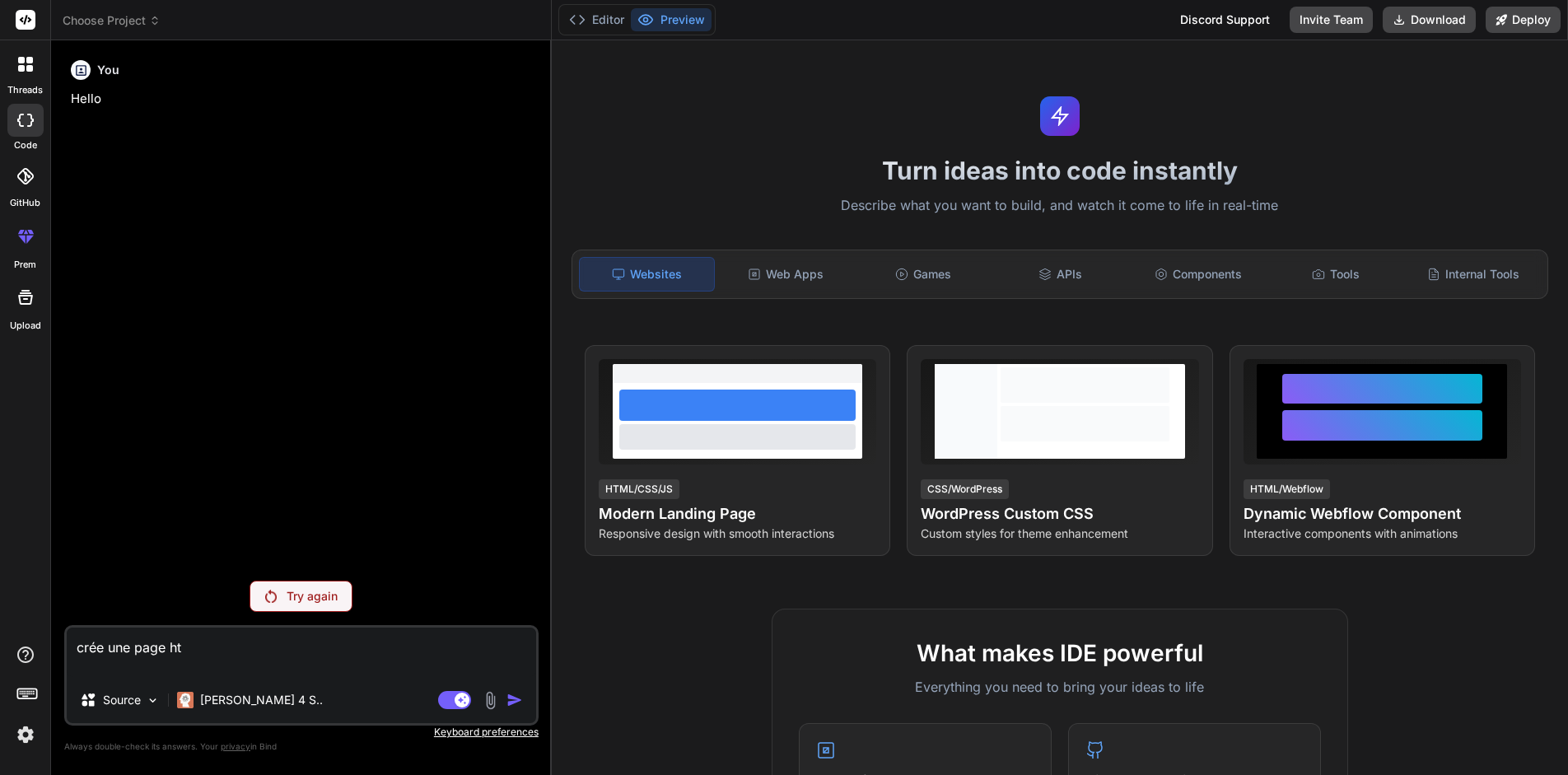
type textarea "x"
type textarea "crée une page html"
type textarea "x"
type textarea "crée une page html"
type textarea "x"
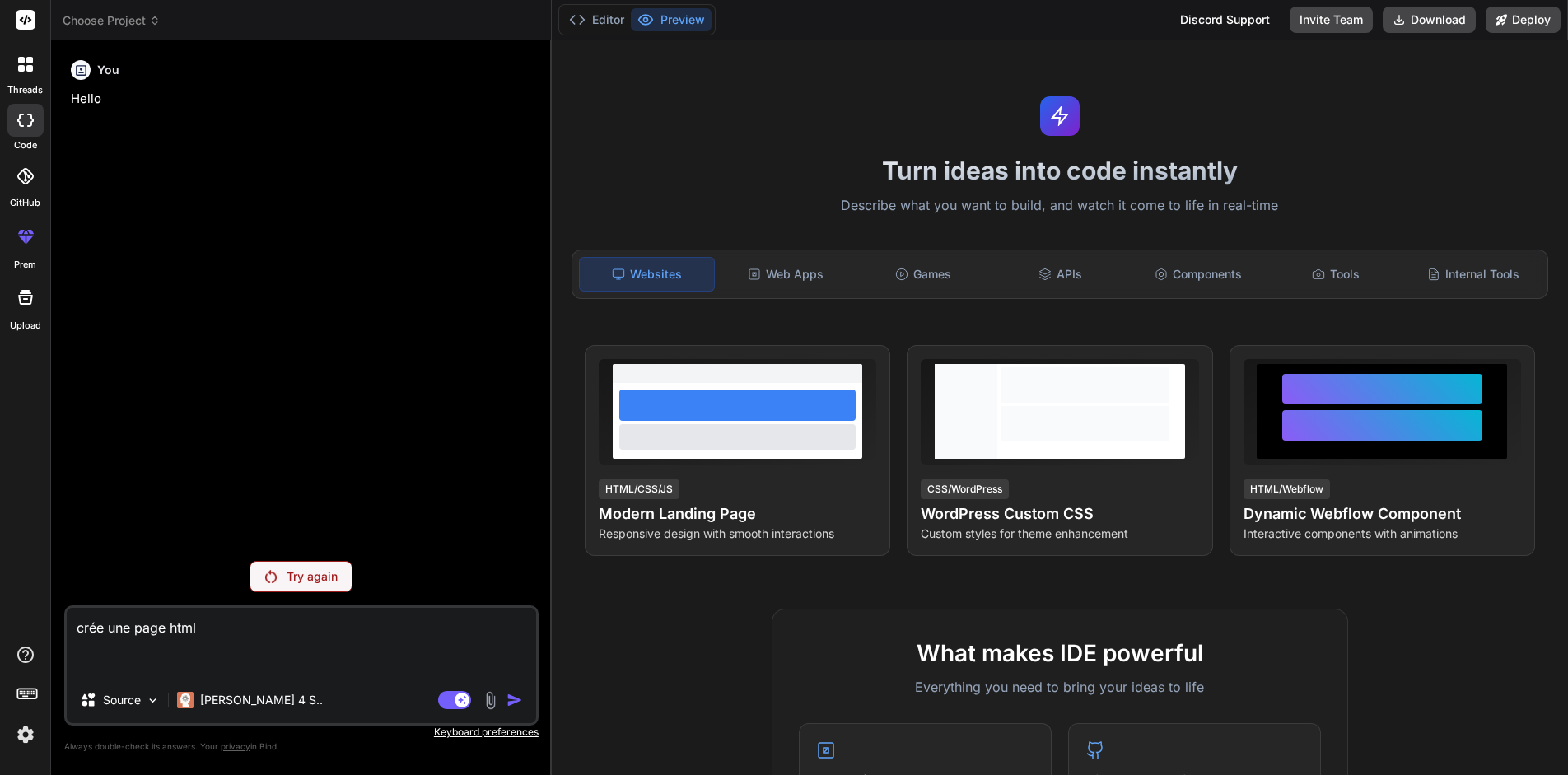
type textarea "crée une page html"
click at [209, 701] on p "Claude 4 S.." at bounding box center [261, 700] width 122 height 17
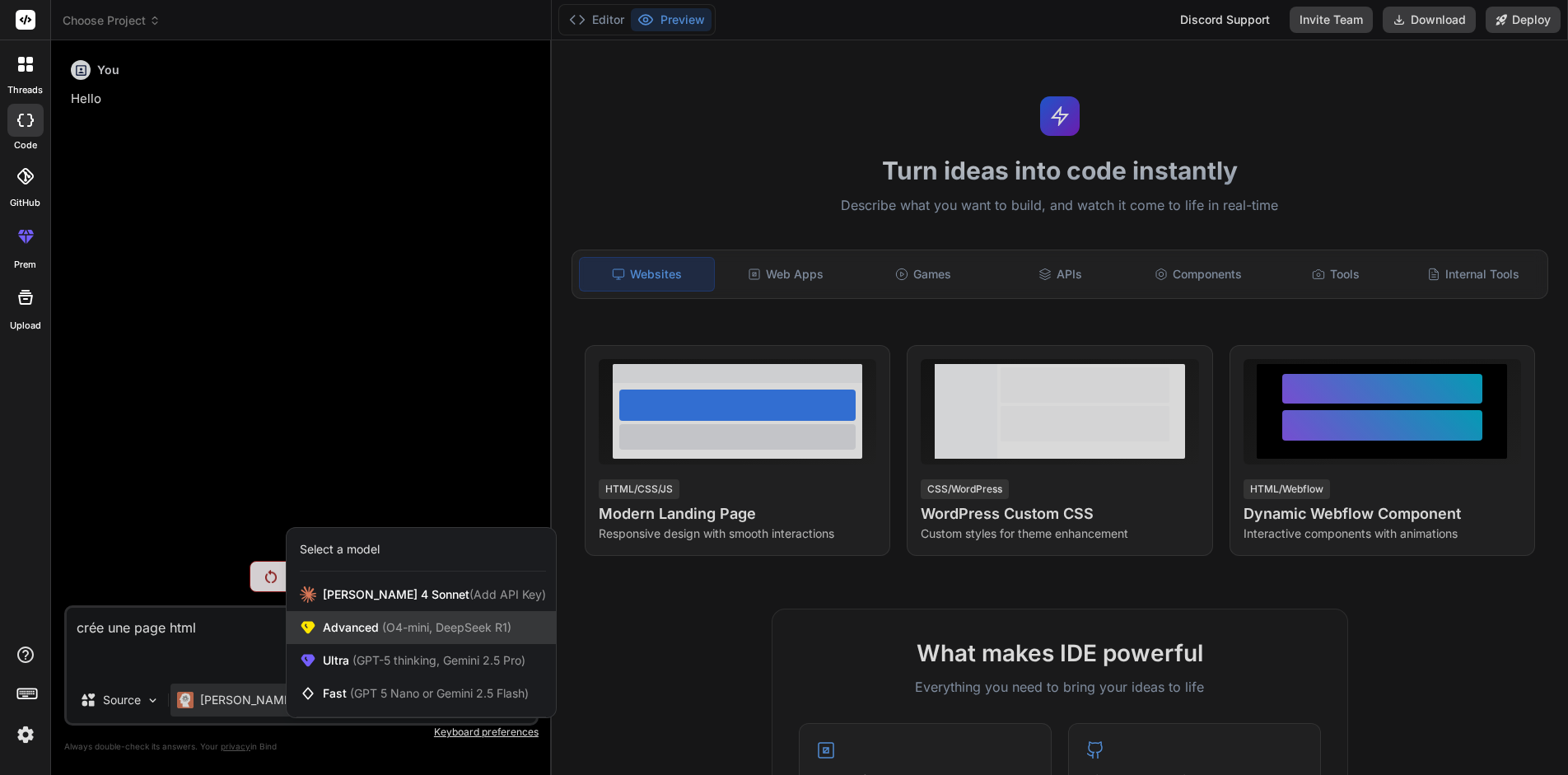
click at [389, 634] on span "Advanced (O4-mini, DeepSeek R1)" at bounding box center [416, 627] width 189 height 17
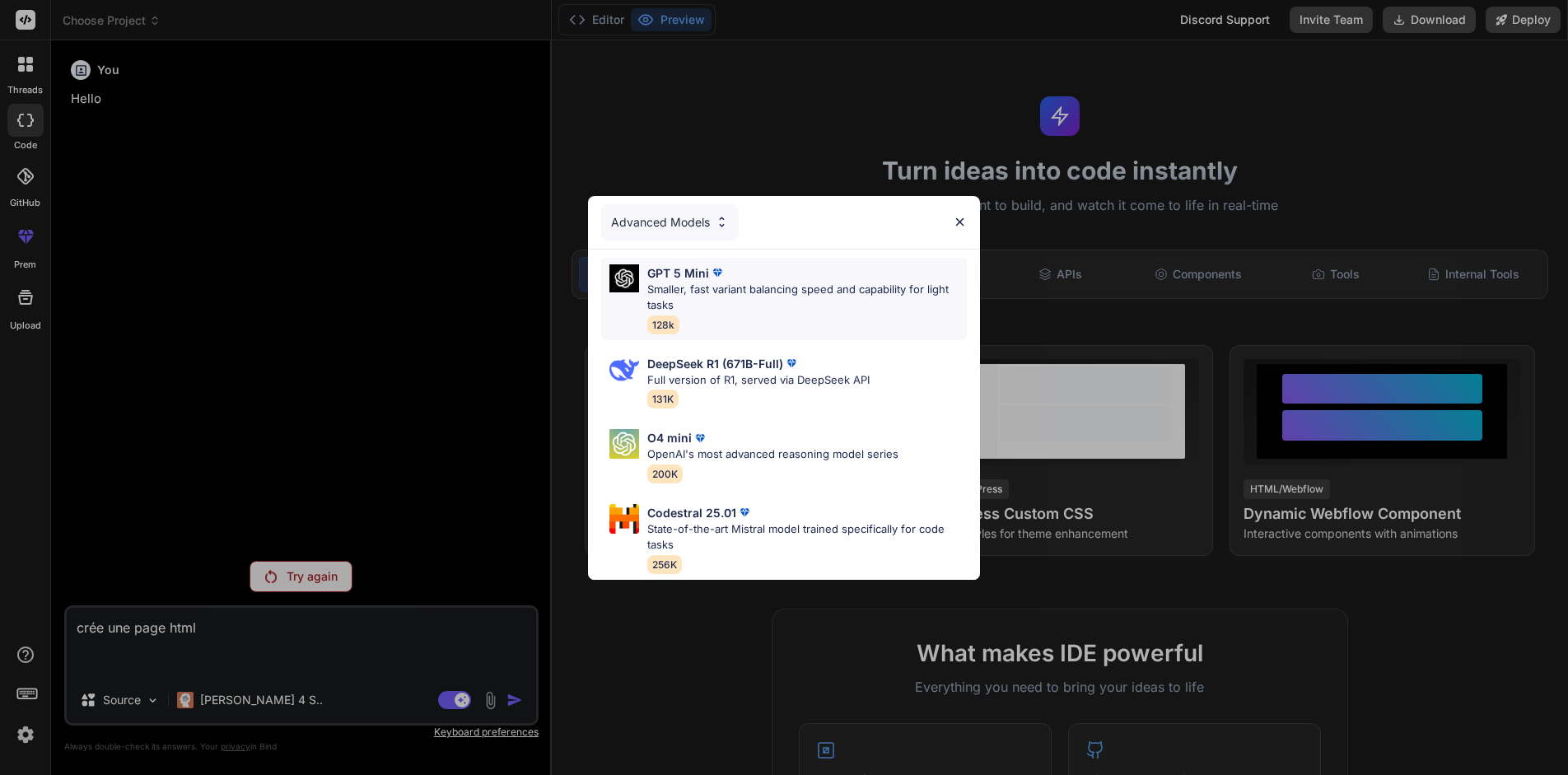
click at [692, 270] on p "GPT 5 Mini" at bounding box center [679, 273] width 62 height 18
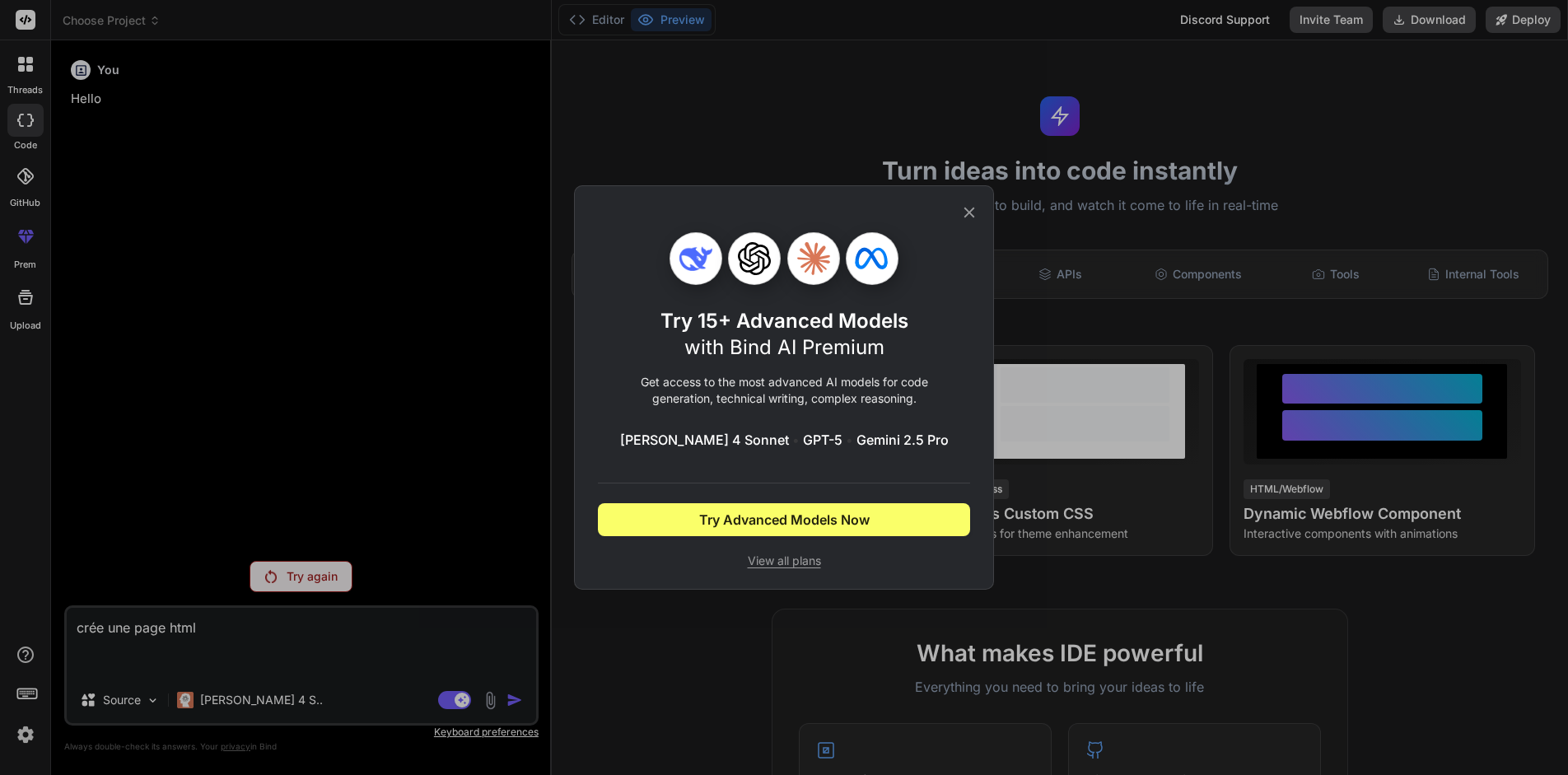
click at [314, 564] on div "Try 15+ Advanced Models with Bind AI Premium Get access to the most advanced AI…" at bounding box center [784, 387] width 1568 height 775
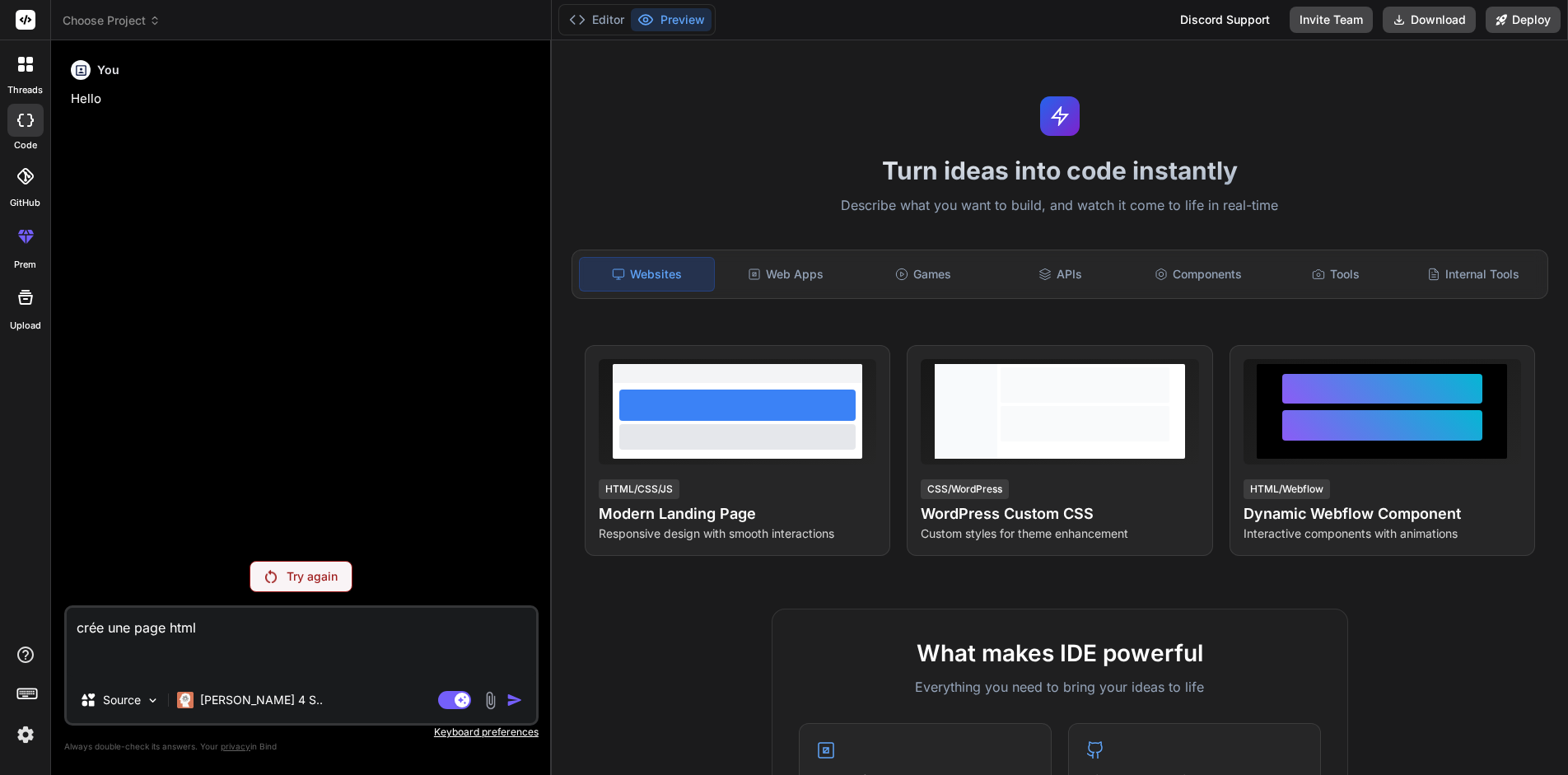
click at [314, 582] on p "Try again" at bounding box center [312, 576] width 51 height 17
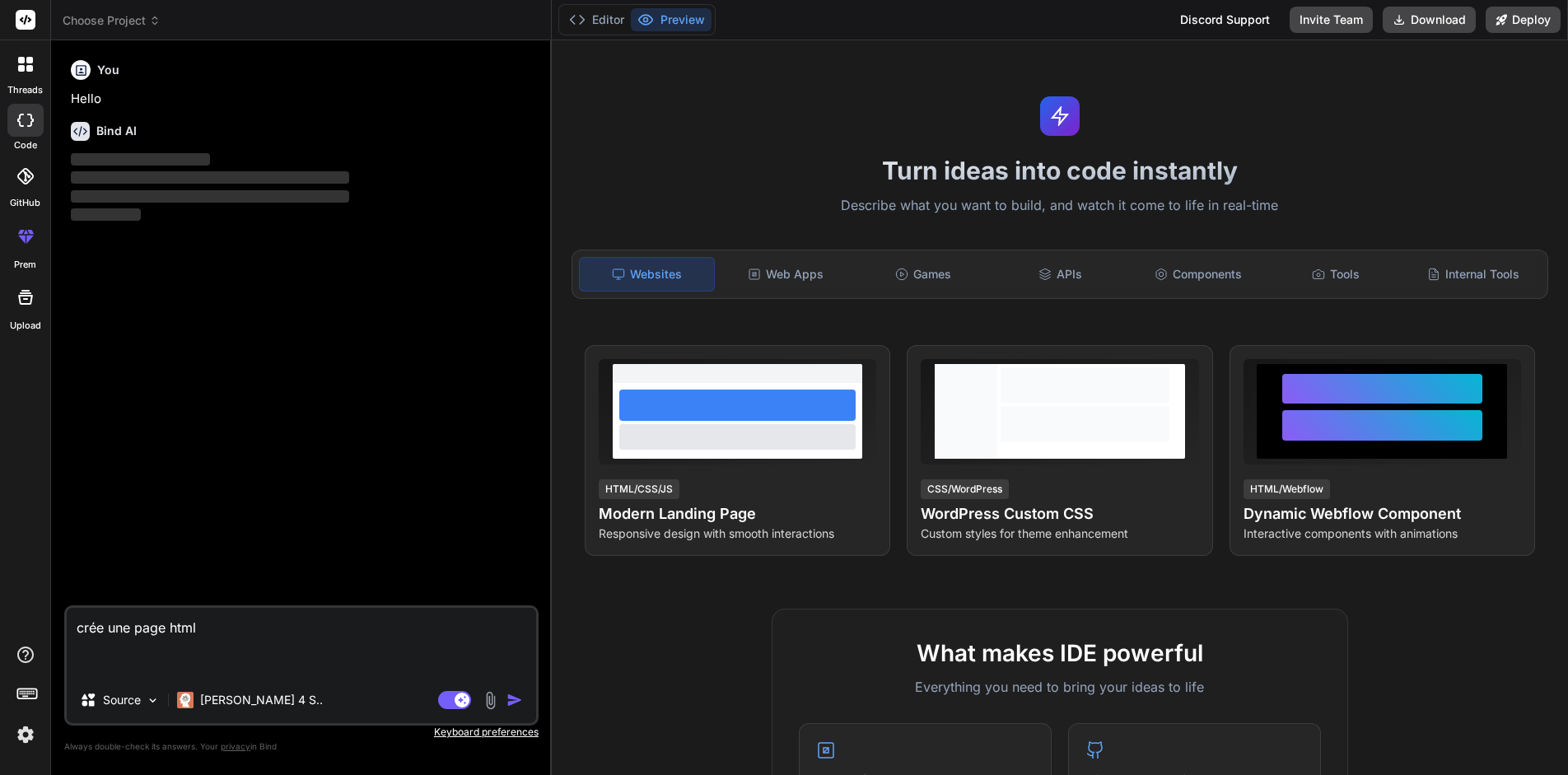
click at [515, 698] on img "button" at bounding box center [515, 700] width 17 height 17
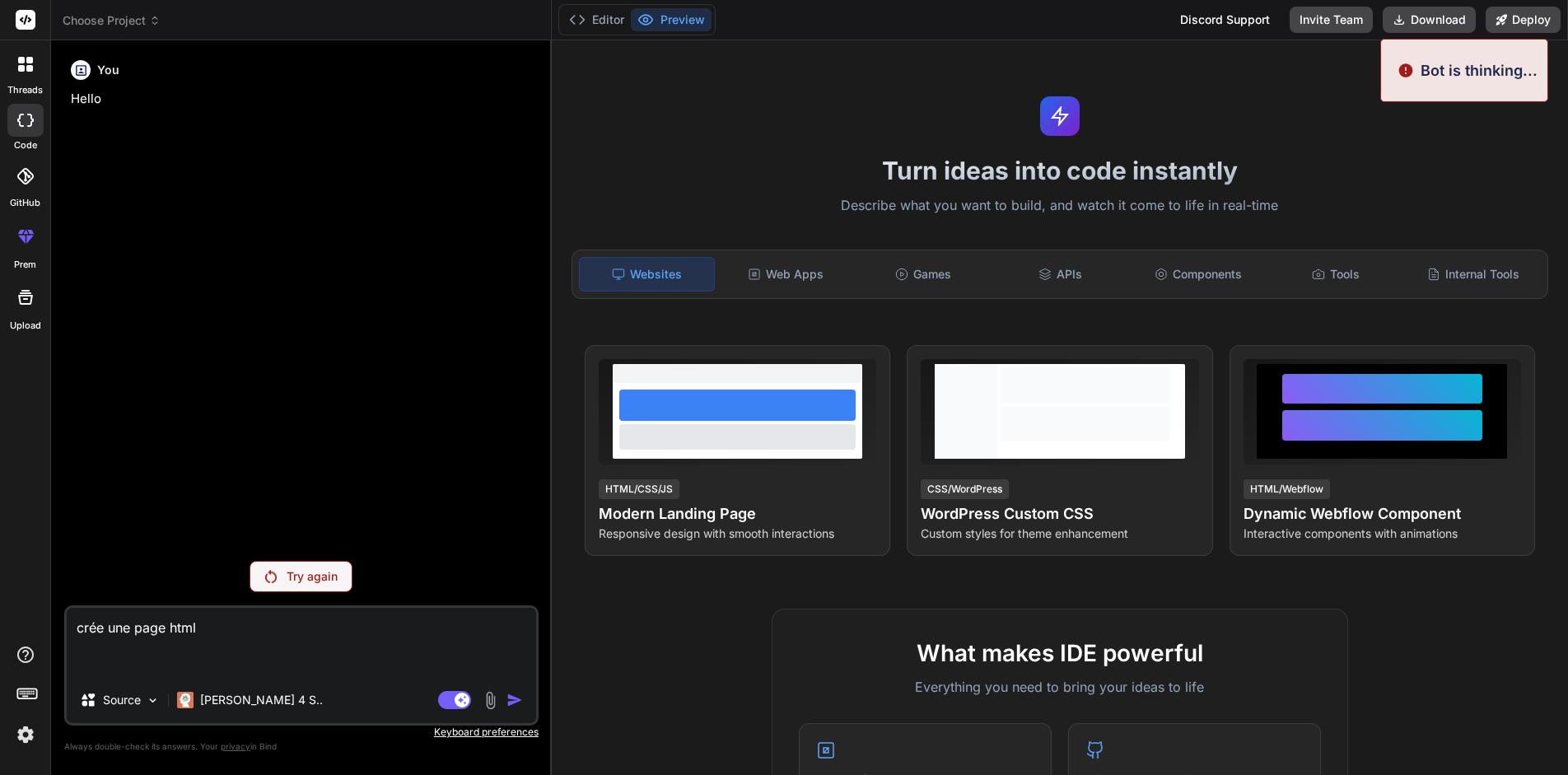
click at [312, 577] on p "Try again" at bounding box center [312, 576] width 51 height 17
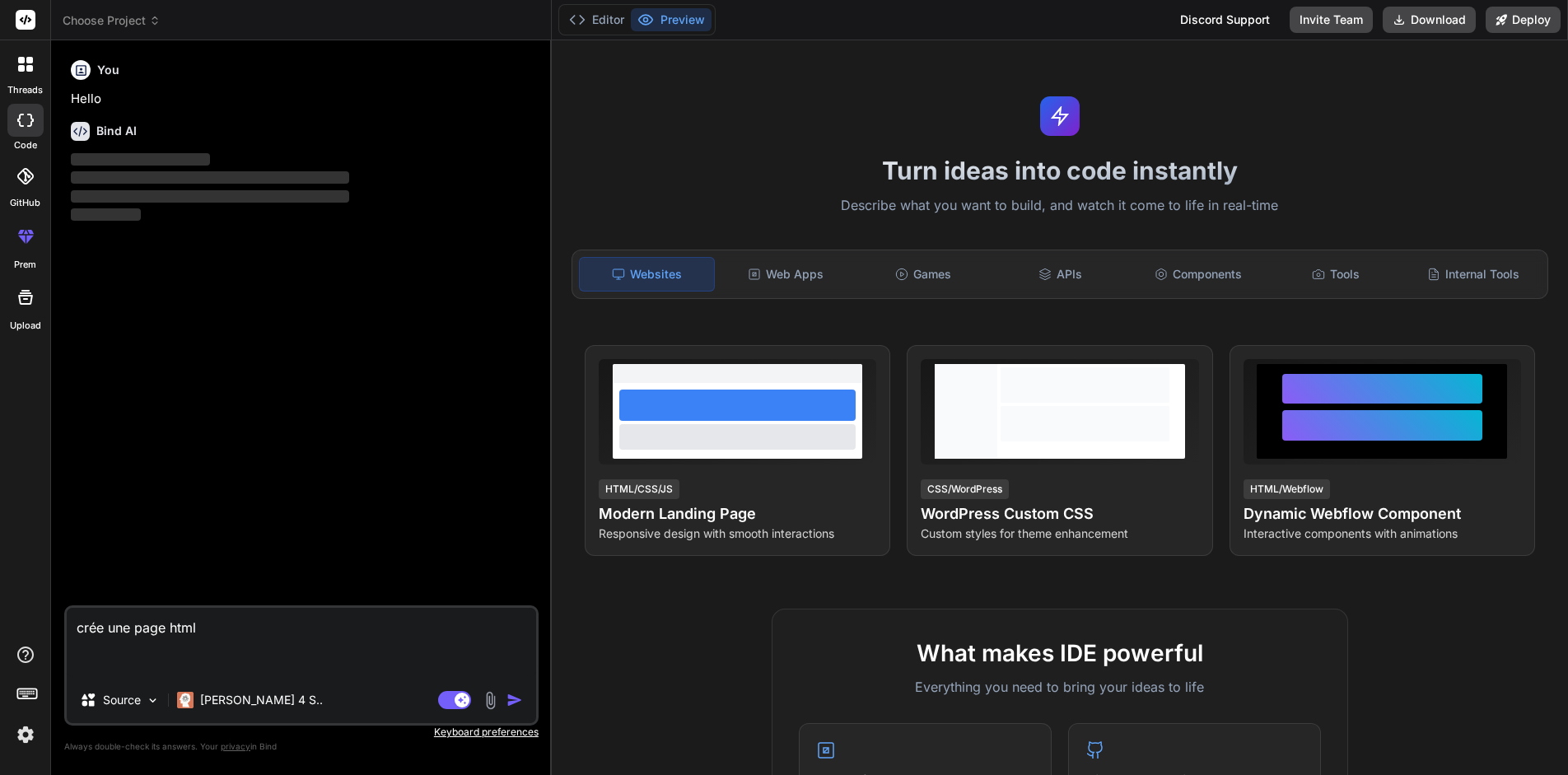
type textarea "x"
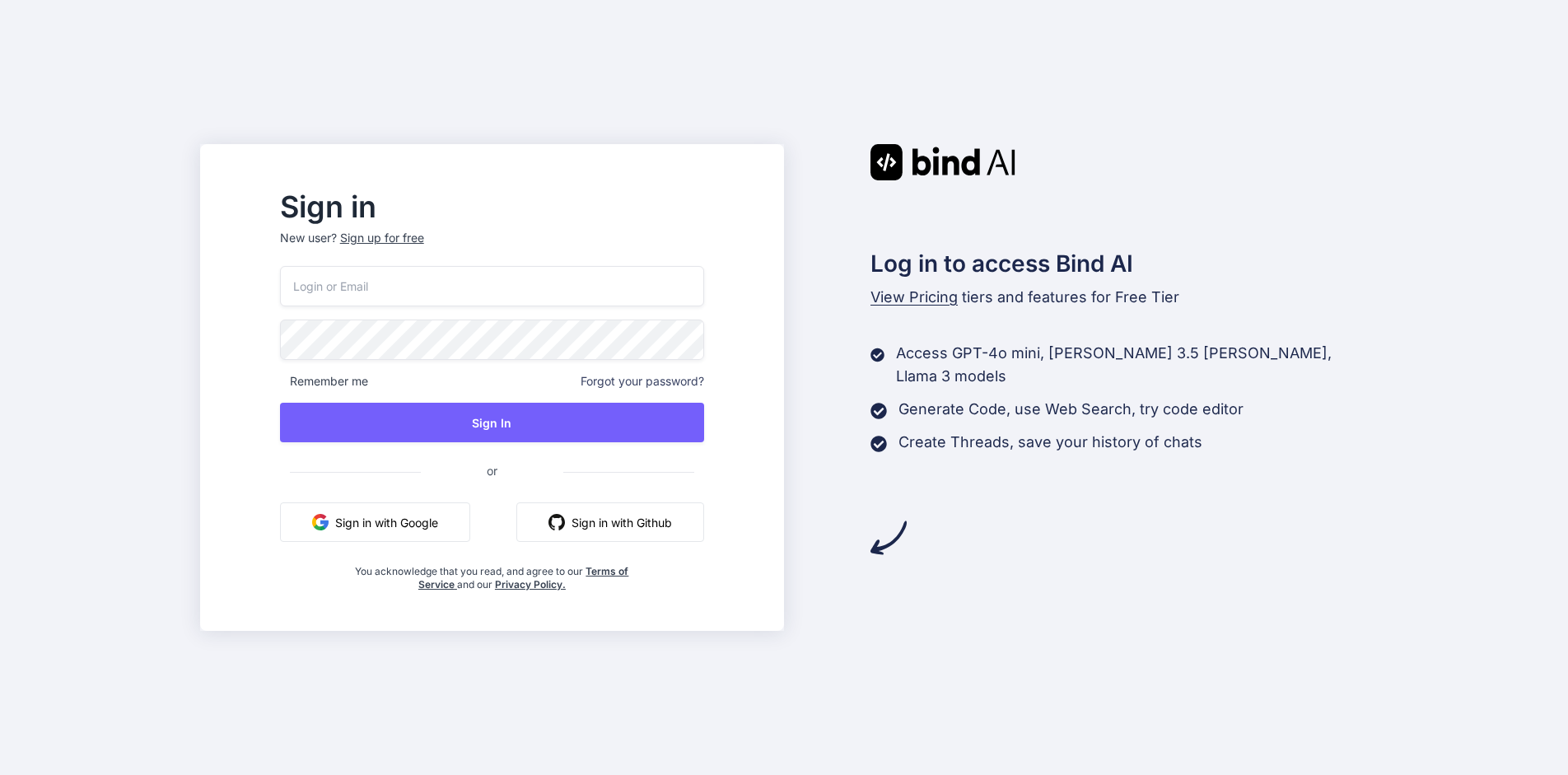
click at [426, 514] on button "Sign in with Google" at bounding box center [375, 522] width 190 height 40
